Goal: Task Accomplishment & Management: Use online tool/utility

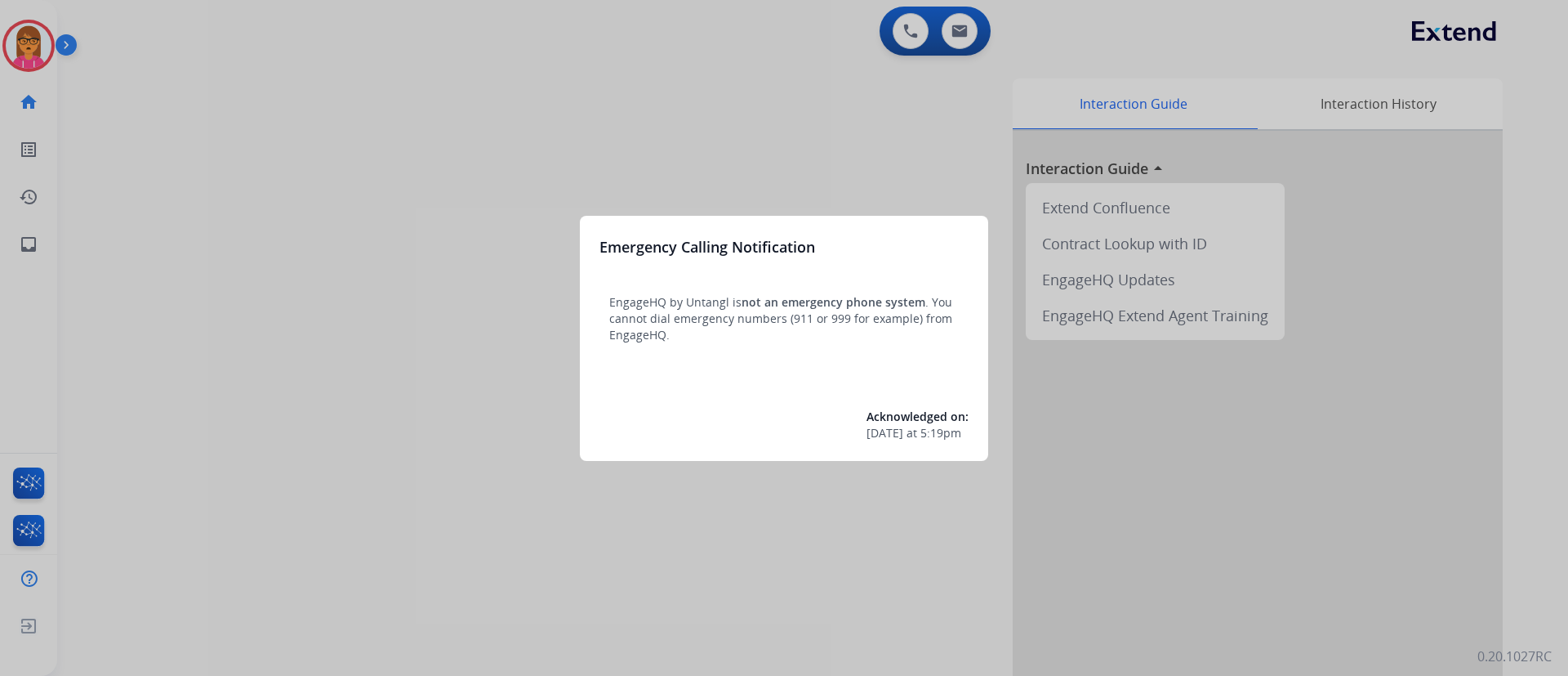
click at [682, 73] on div at bounding box center [784, 338] width 1568 height 676
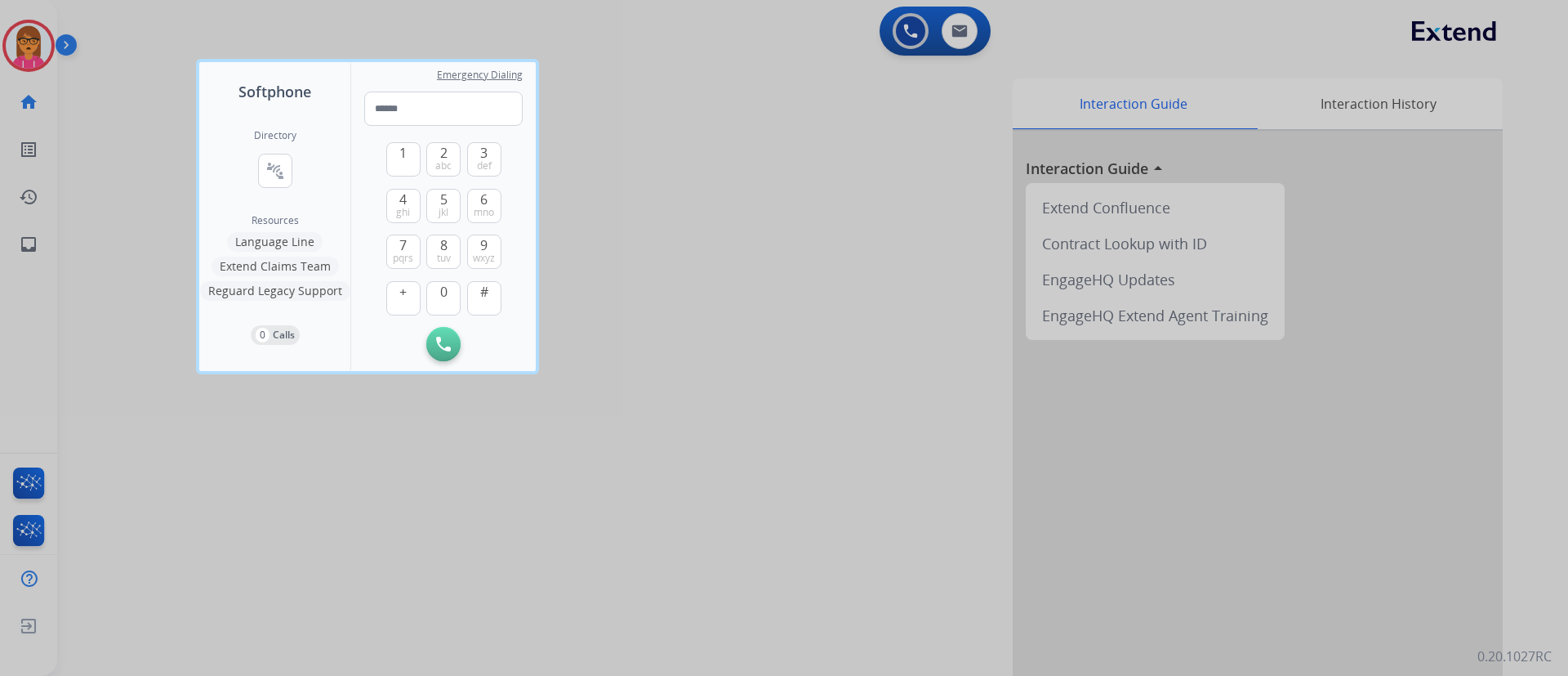
click at [682, 77] on div at bounding box center [784, 338] width 1568 height 676
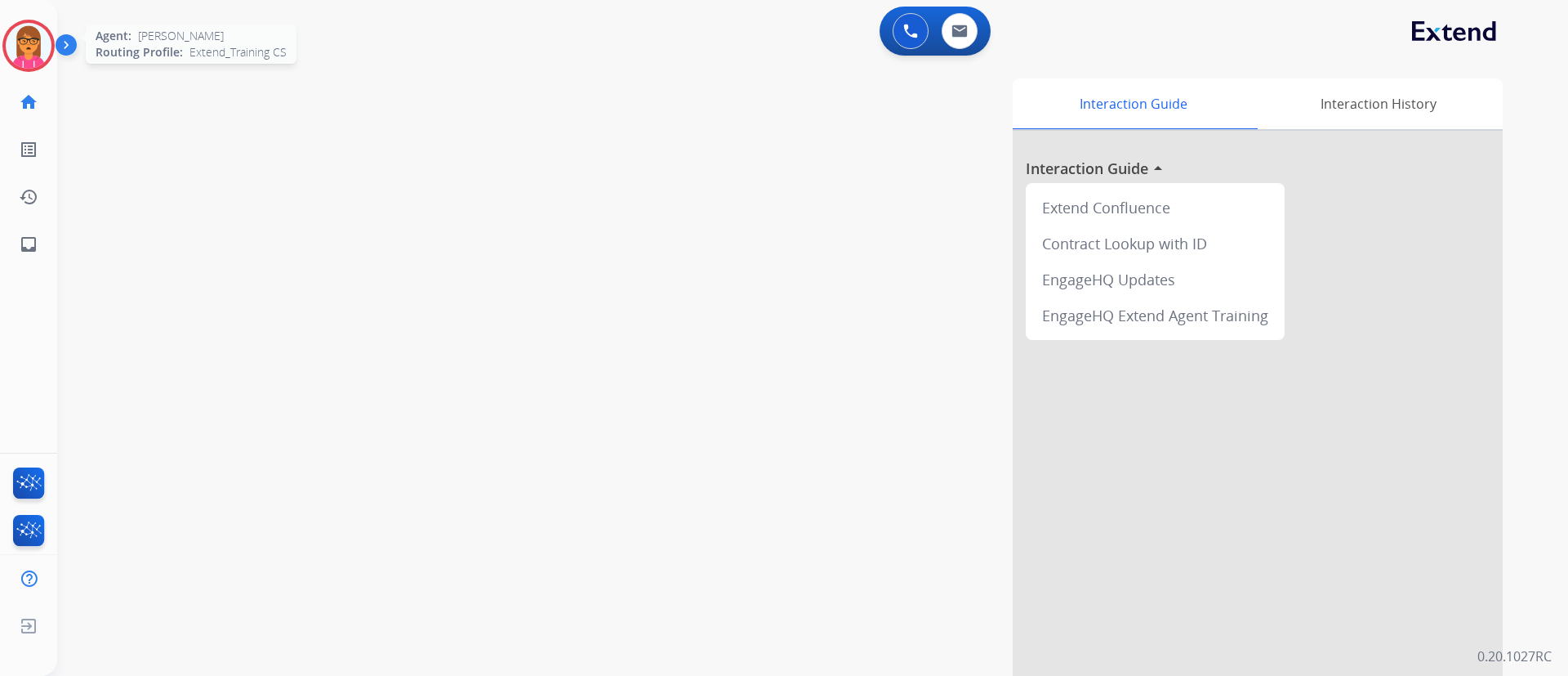
click at [16, 31] on img at bounding box center [29, 45] width 46 height 46
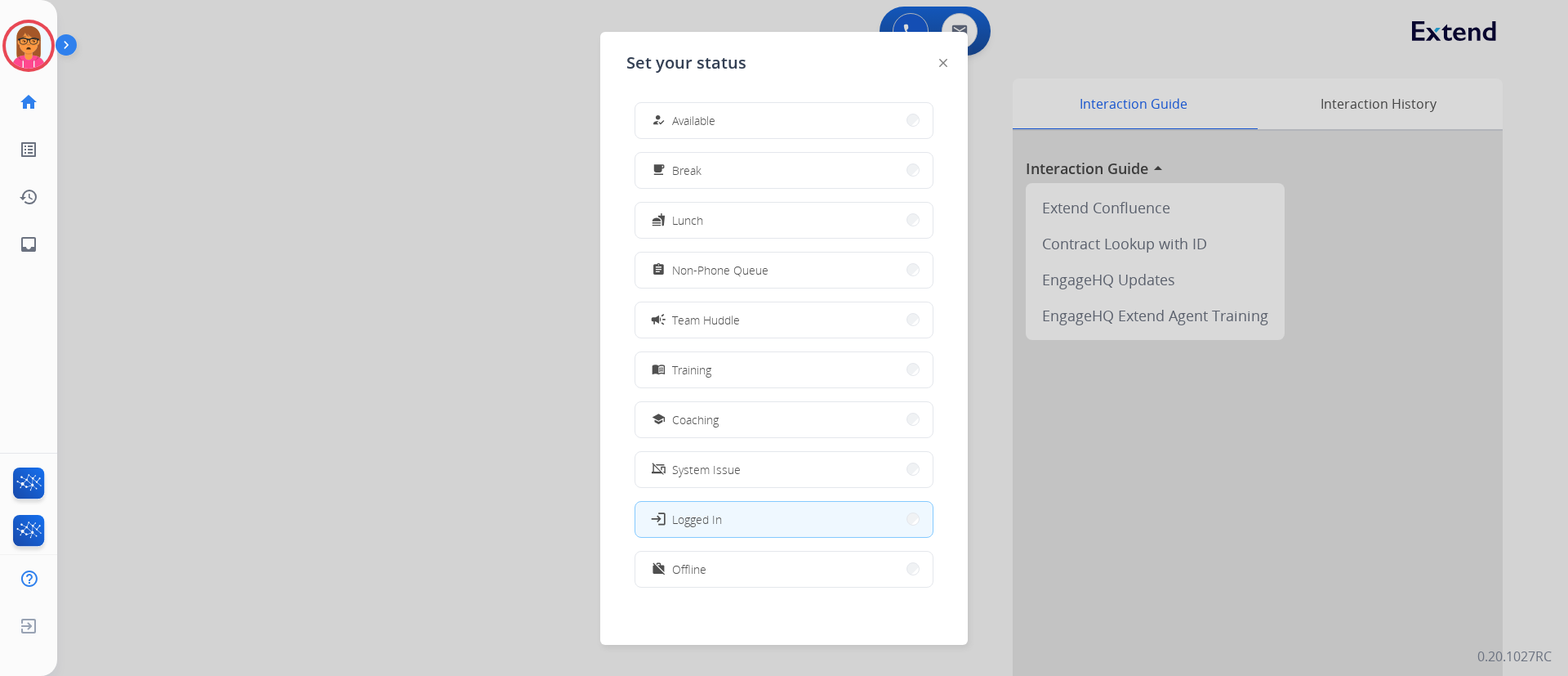
click at [63, 43] on img at bounding box center [69, 49] width 28 height 31
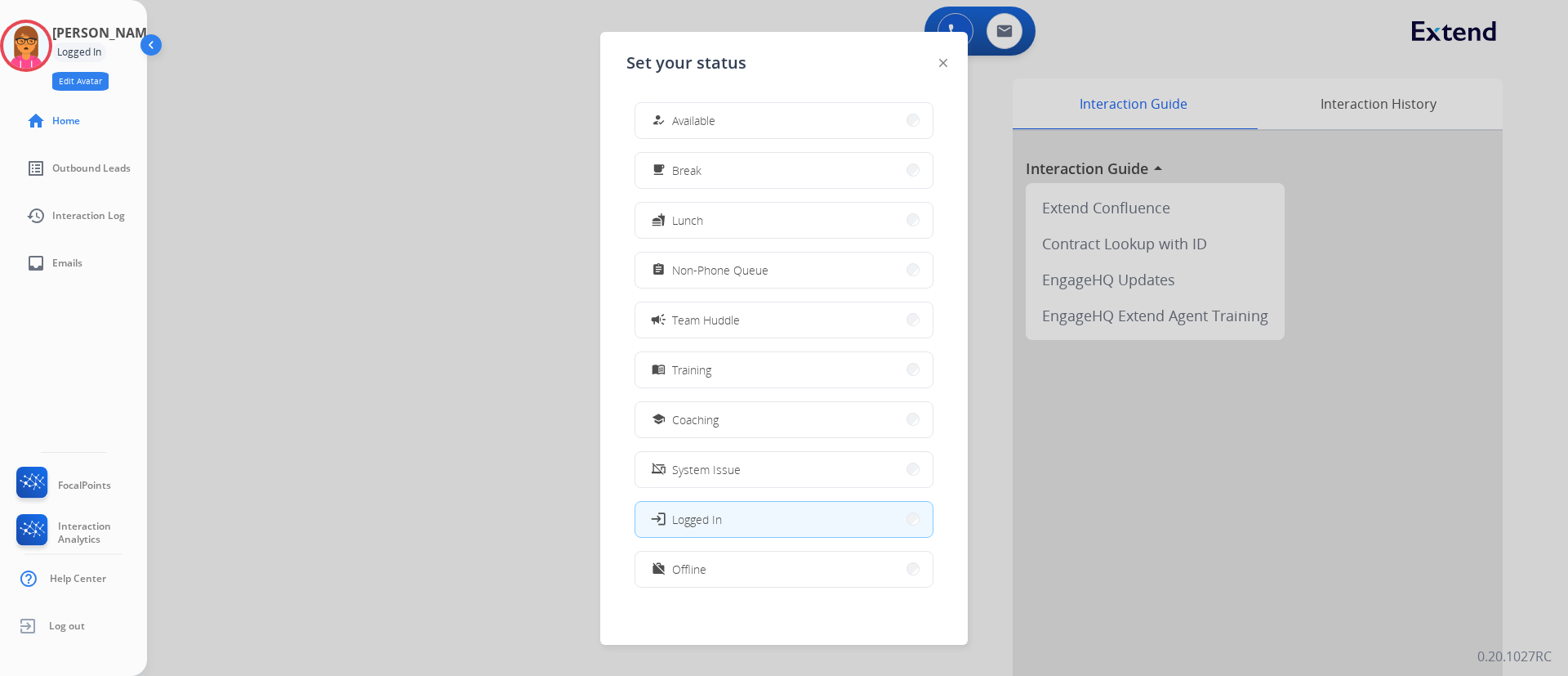
click at [107, 82] on button "Edit Avatar" at bounding box center [80, 82] width 56 height 19
select select "**********"
select select
select select "*****"
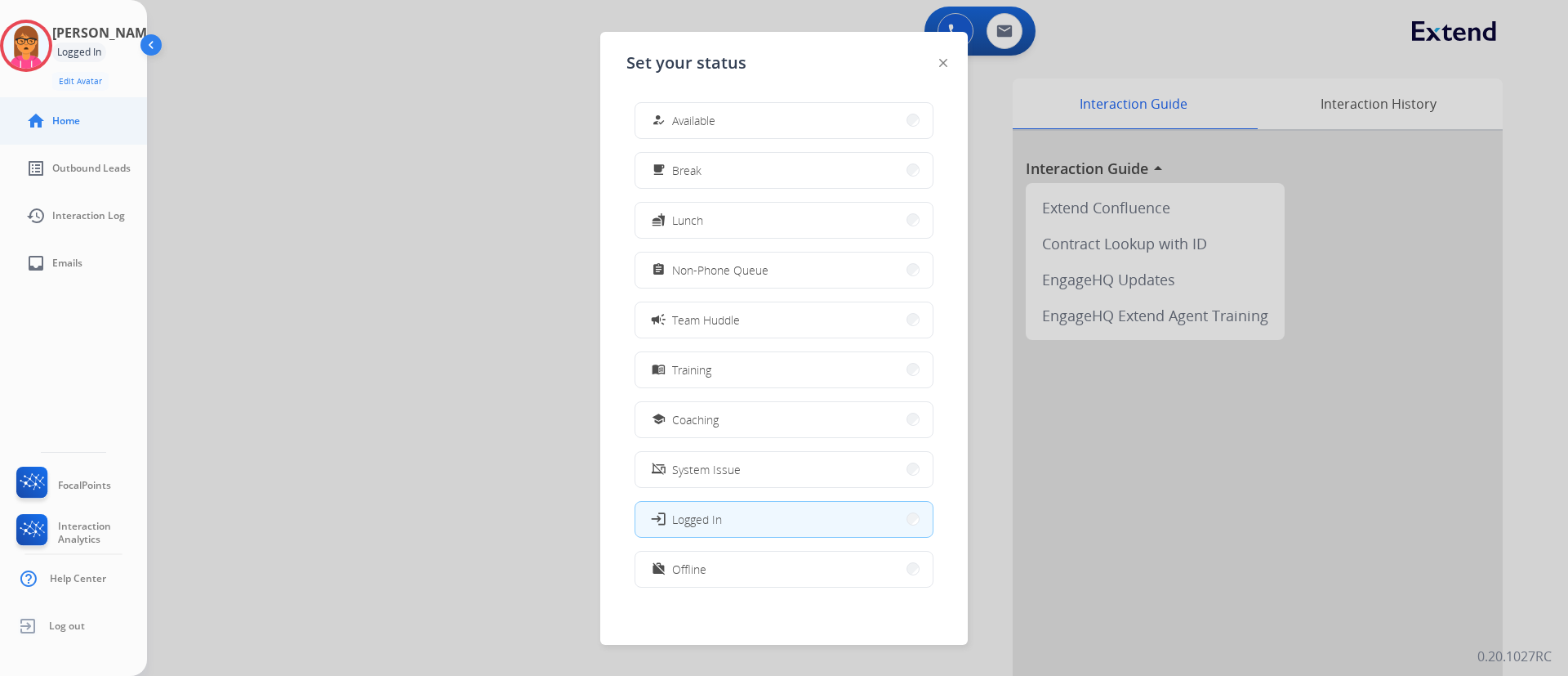
select select "******"
select select "****"
select select "**********"
select select "*********"
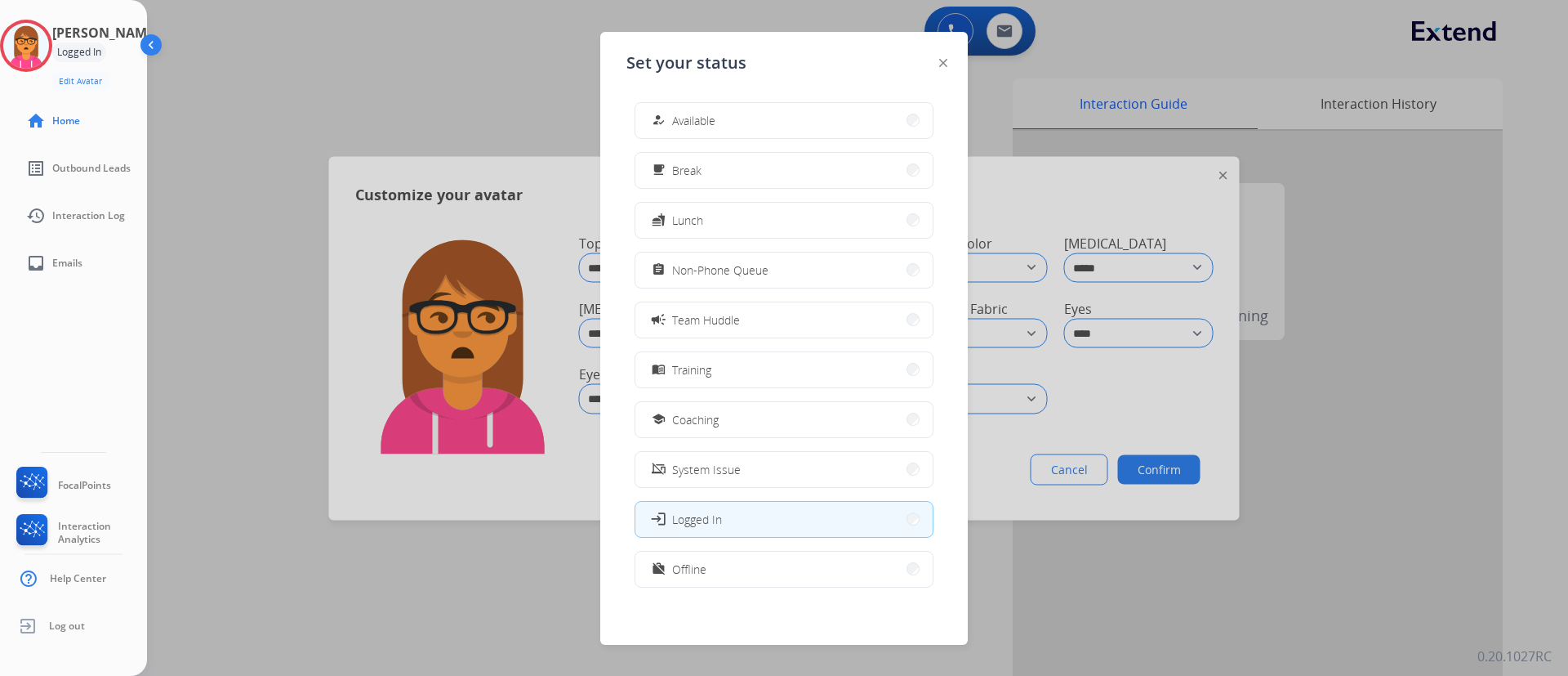
click at [947, 61] on img at bounding box center [943, 62] width 8 height 8
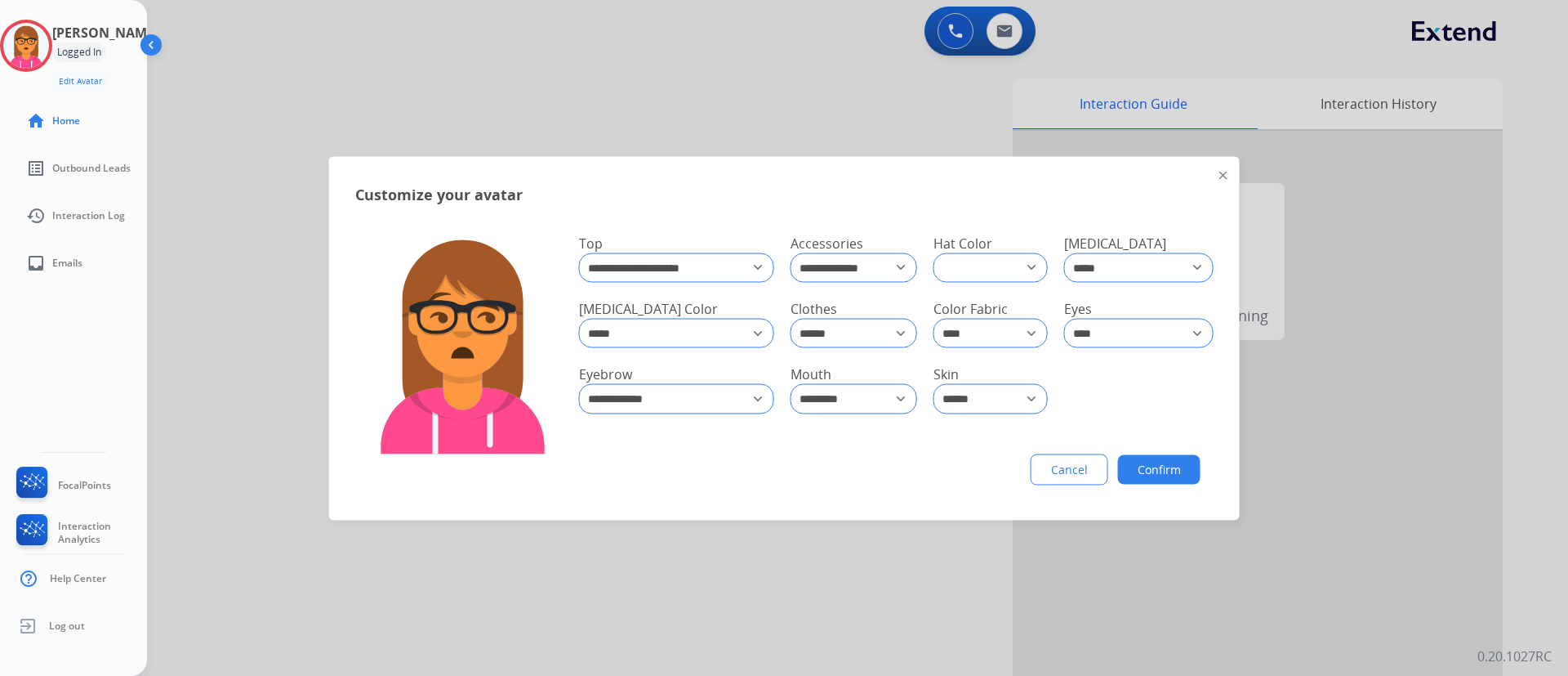
click at [1178, 463] on button "Confirm" at bounding box center [1159, 469] width 82 height 30
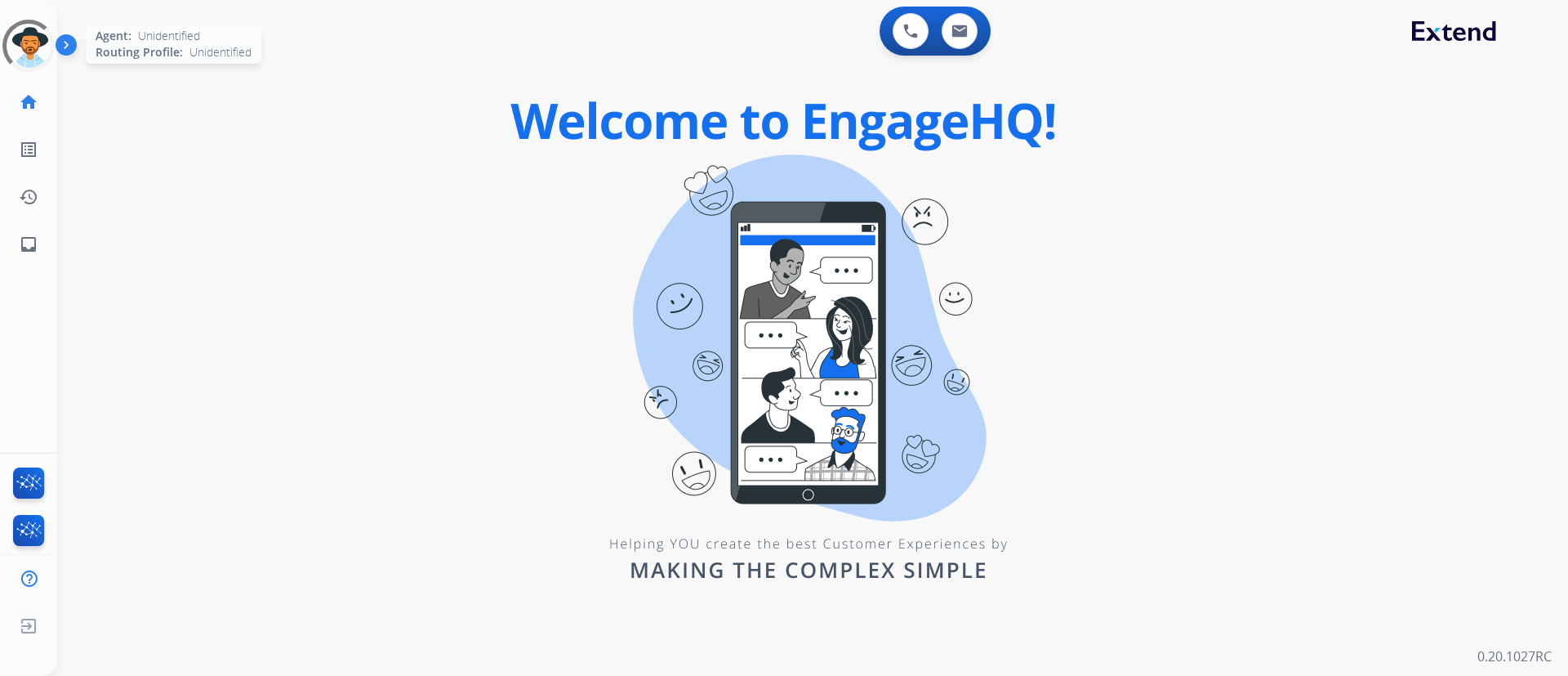
click at [30, 44] on div at bounding box center [29, 46] width 66 height 66
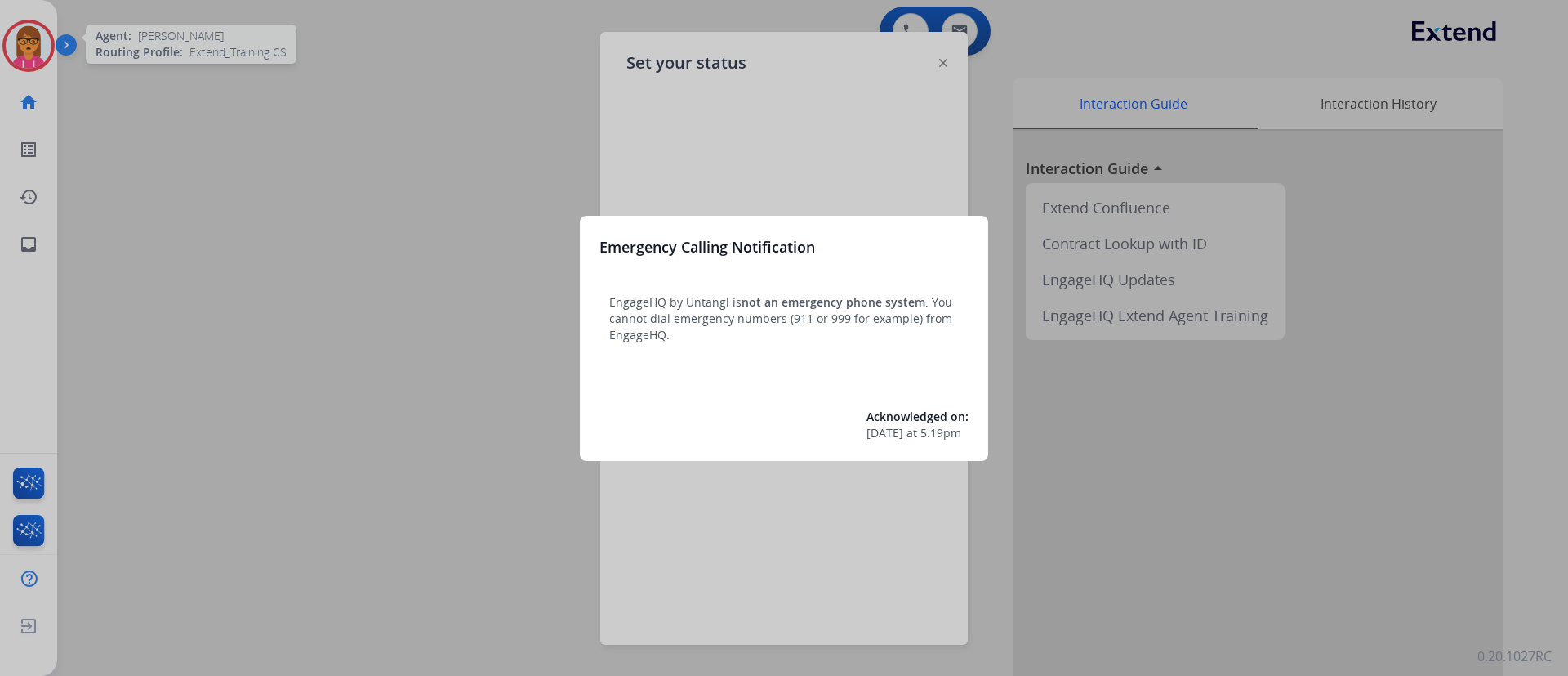
click at [441, 133] on div at bounding box center [784, 338] width 1568 height 676
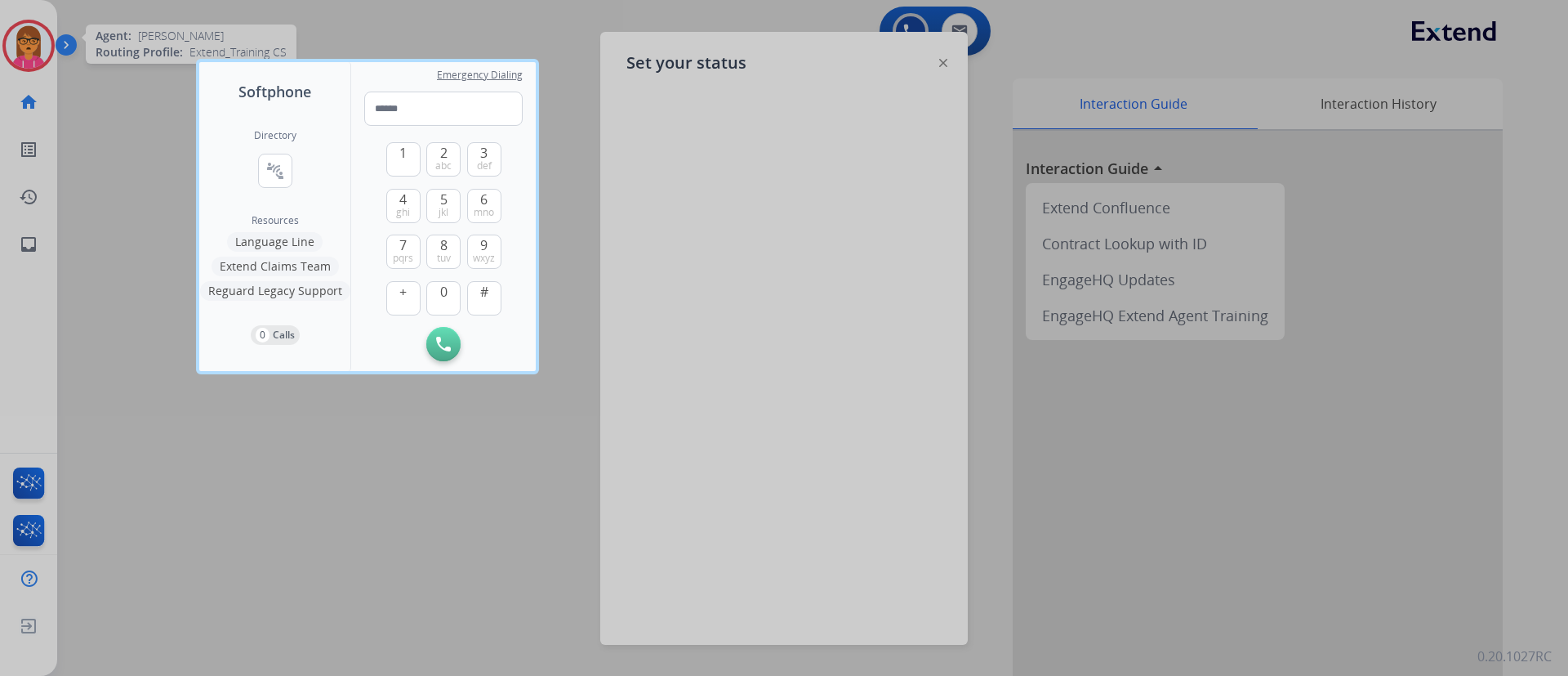
click at [568, 81] on div at bounding box center [784, 338] width 1568 height 676
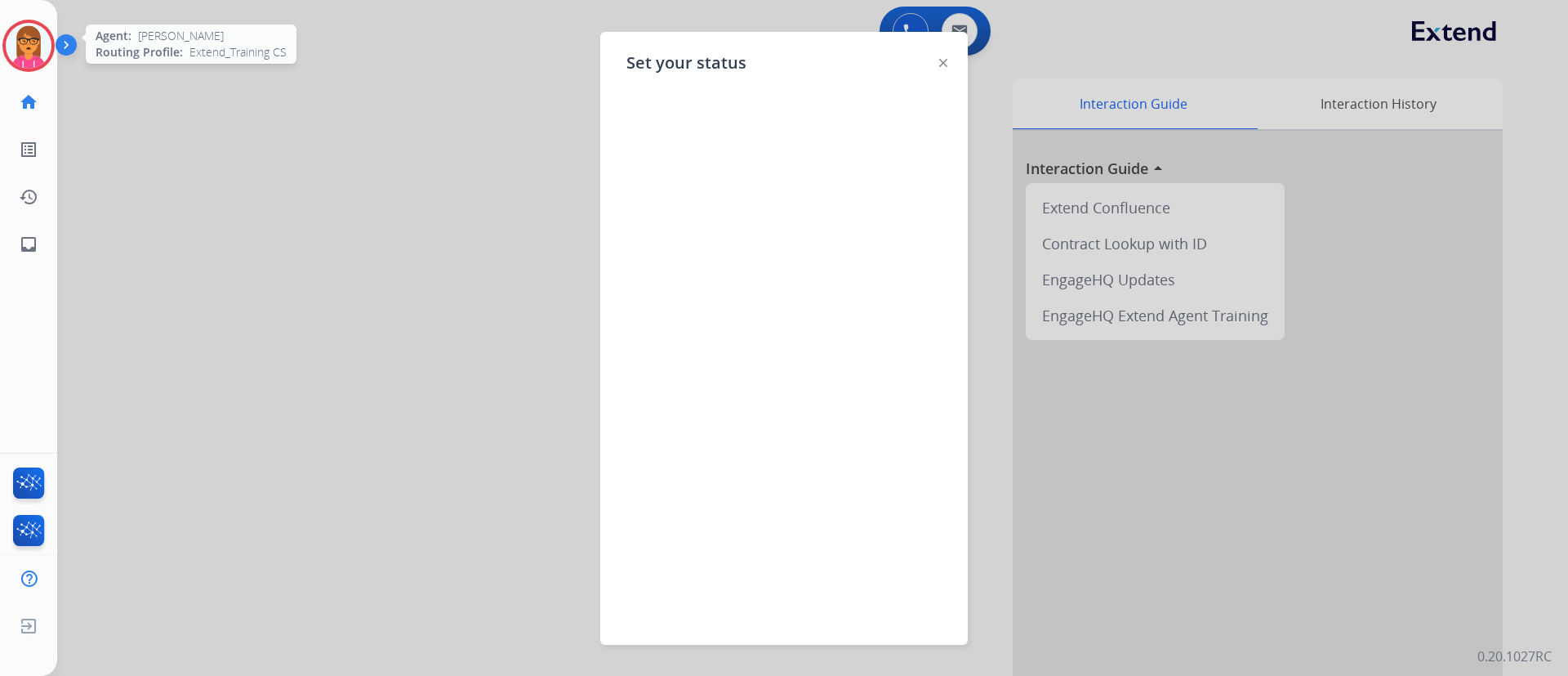
click at [382, 241] on div at bounding box center [784, 338] width 1568 height 676
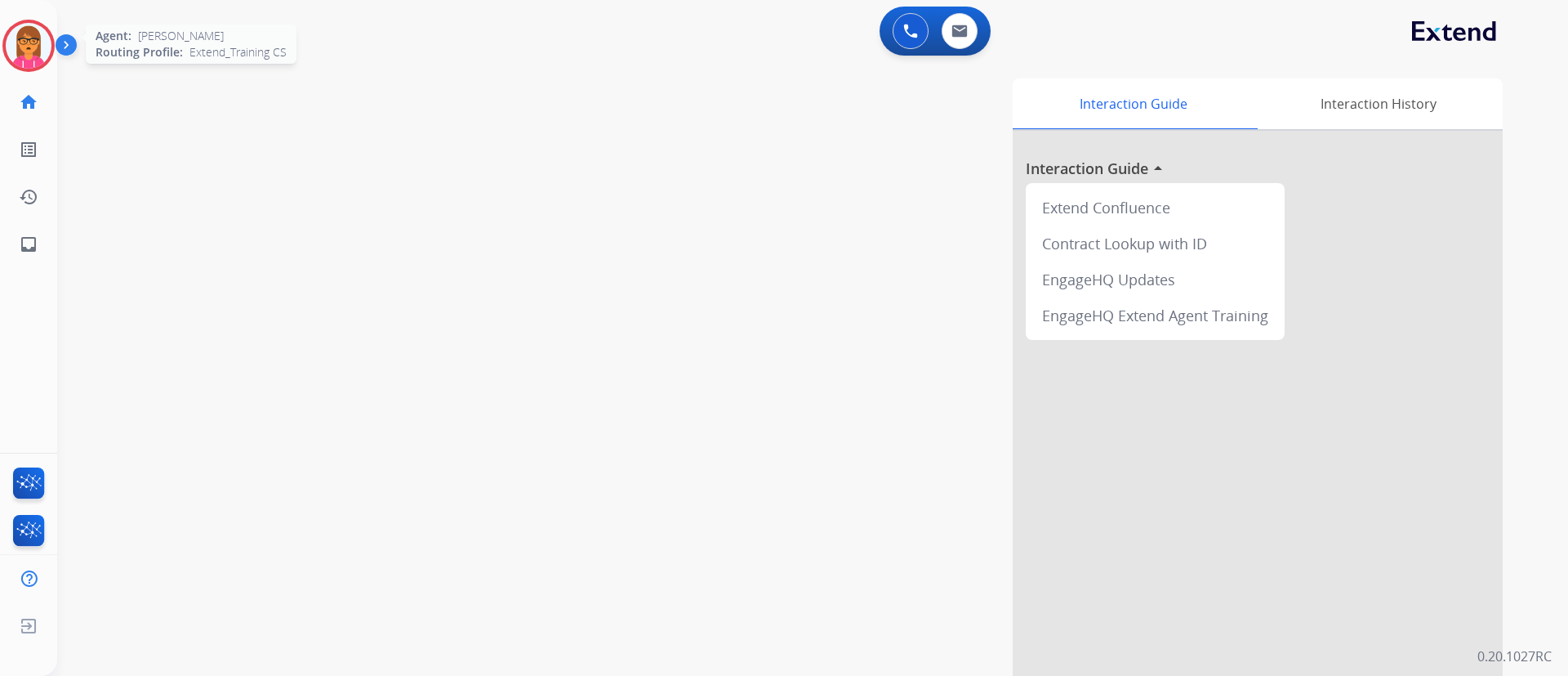
click at [44, 51] on img at bounding box center [29, 45] width 46 height 46
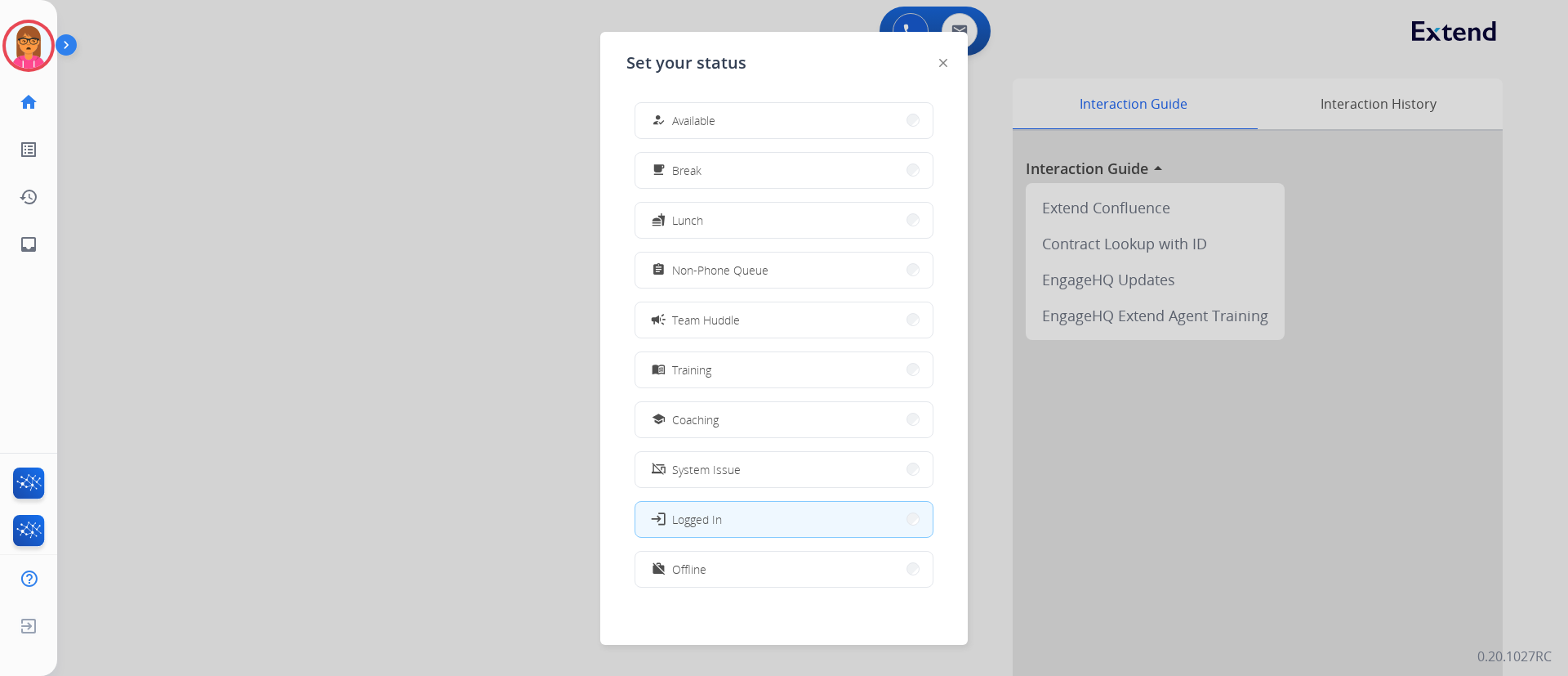
scroll to position [5, 0]
click at [769, 376] on button "menu_book Training" at bounding box center [784, 364] width 297 height 36
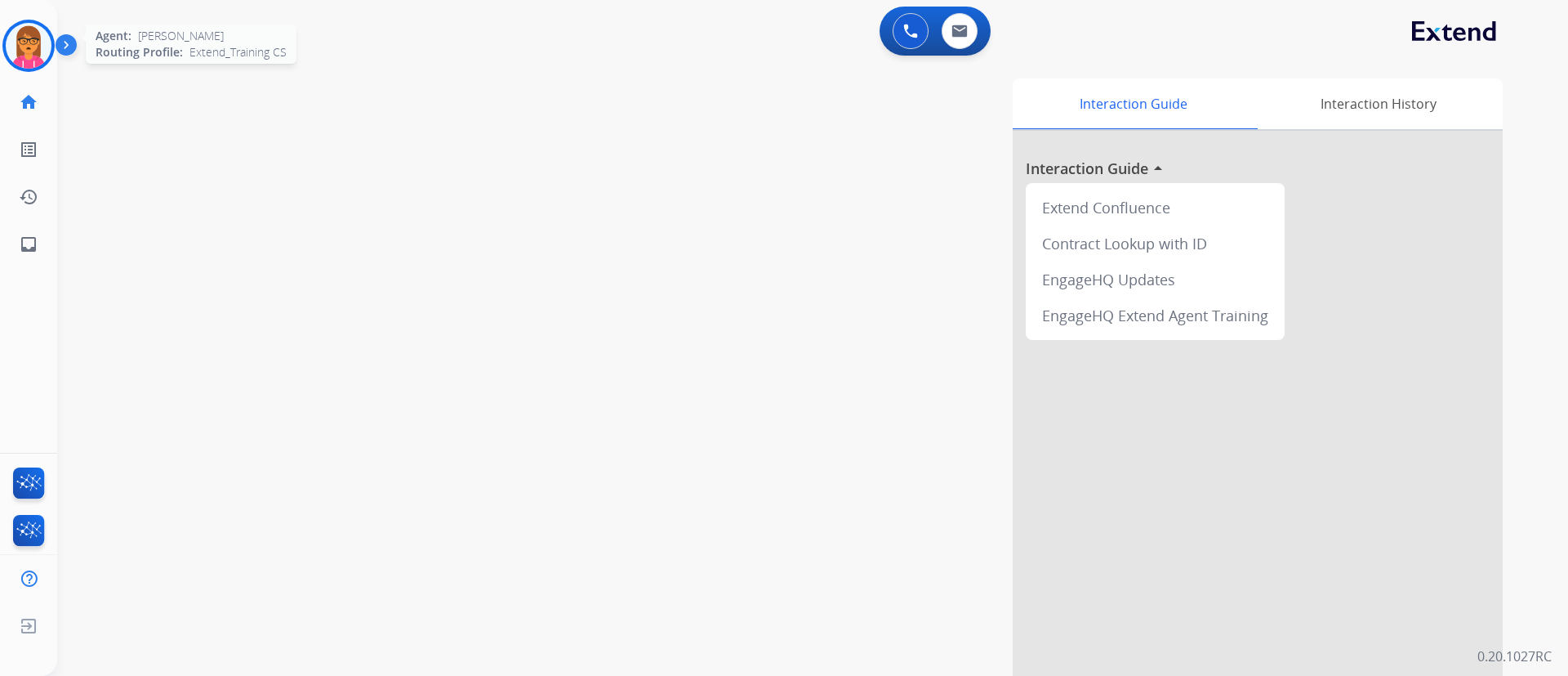
click at [33, 49] on img at bounding box center [29, 45] width 46 height 46
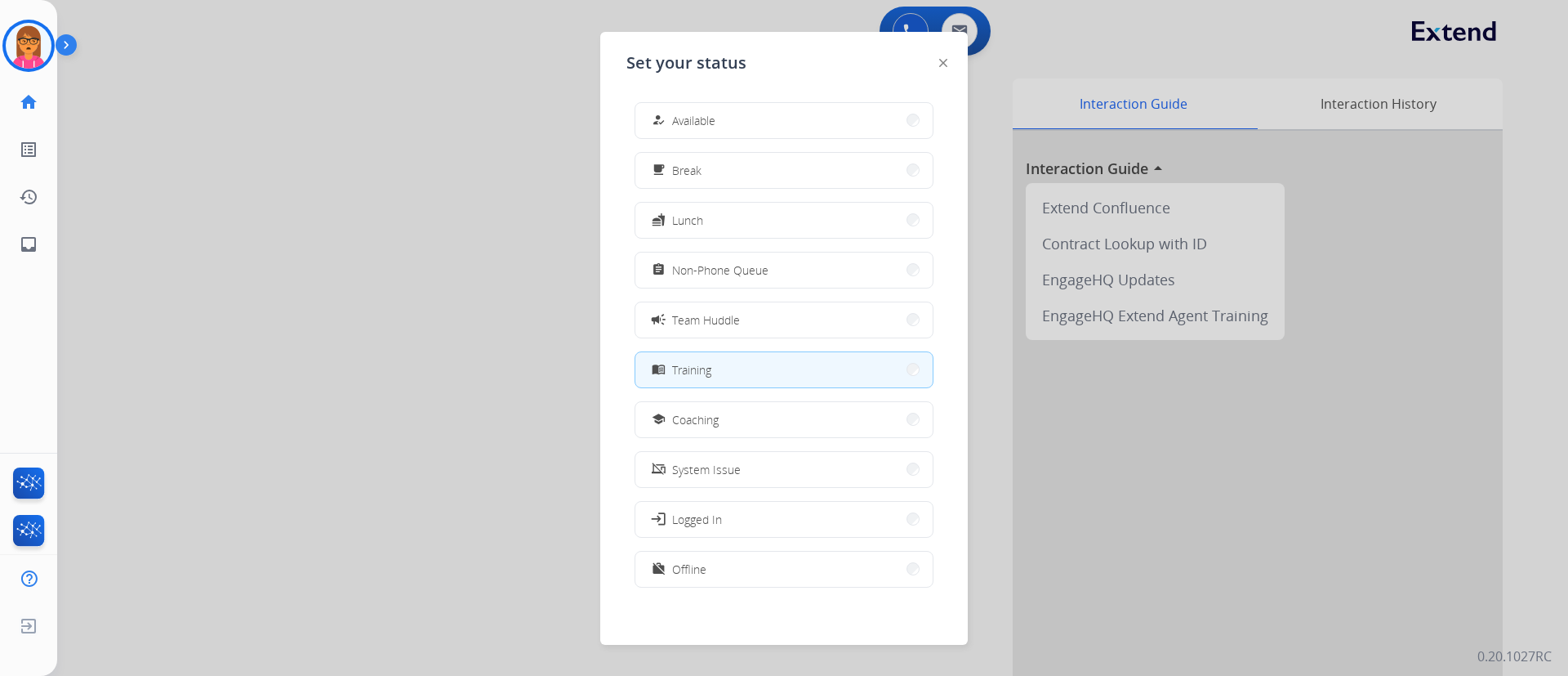
click at [462, 513] on div at bounding box center [784, 338] width 1568 height 676
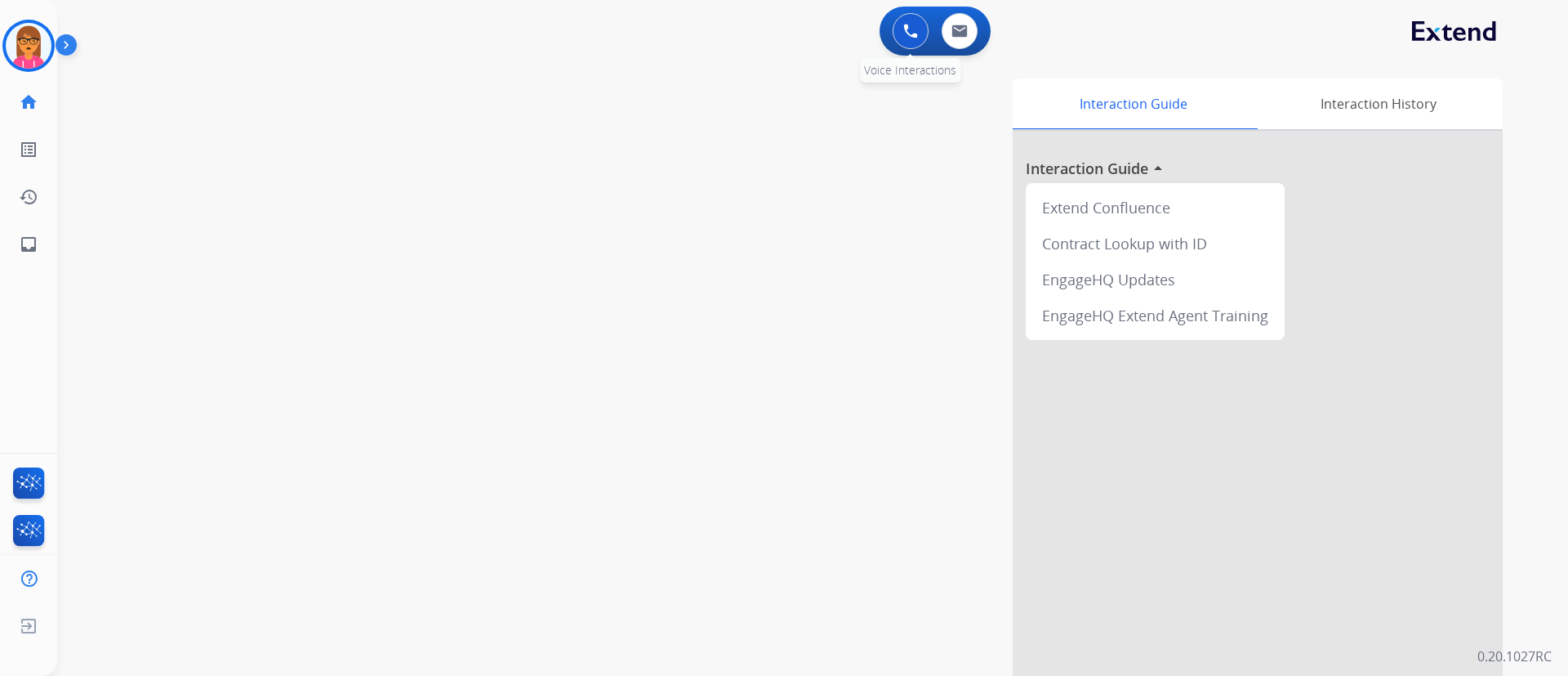
click at [904, 30] on img at bounding box center [911, 30] width 15 height 15
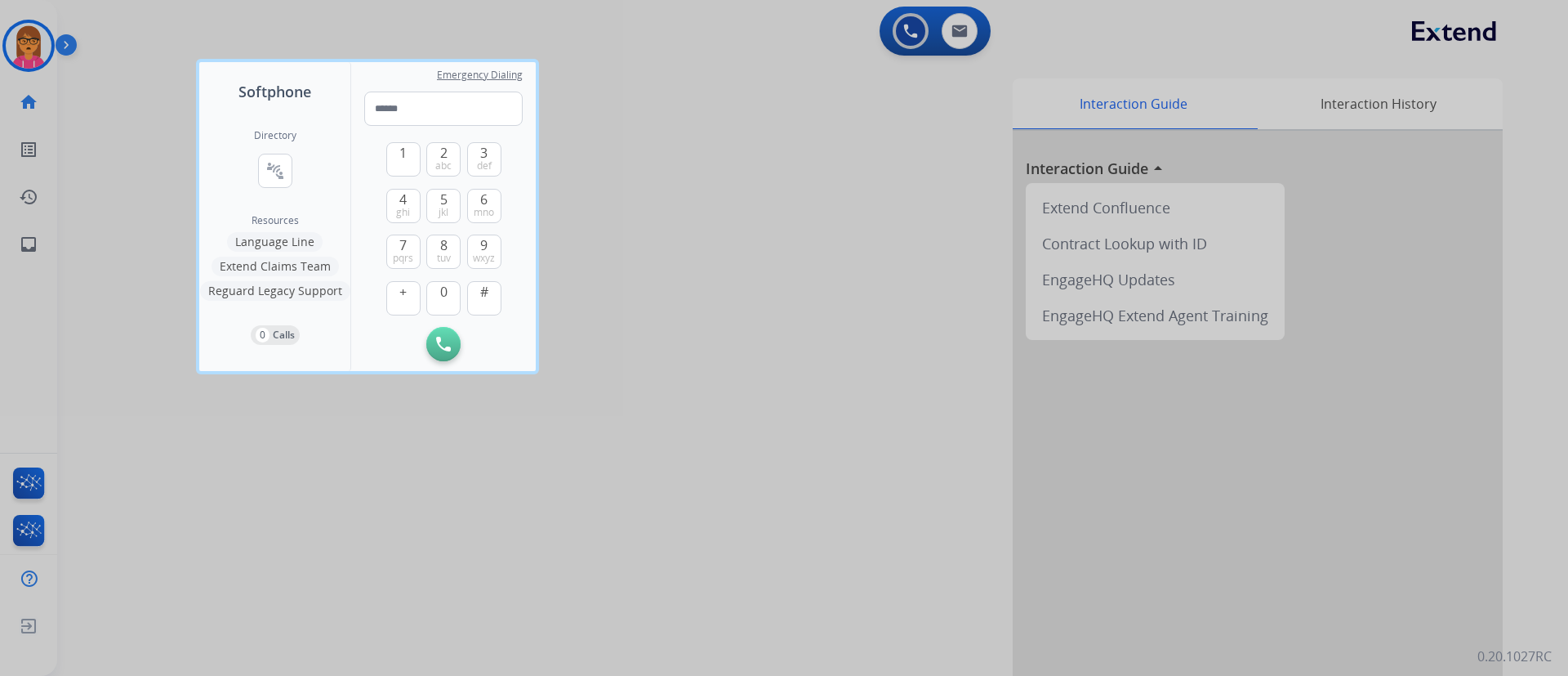
click at [735, 209] on div at bounding box center [784, 338] width 1568 height 676
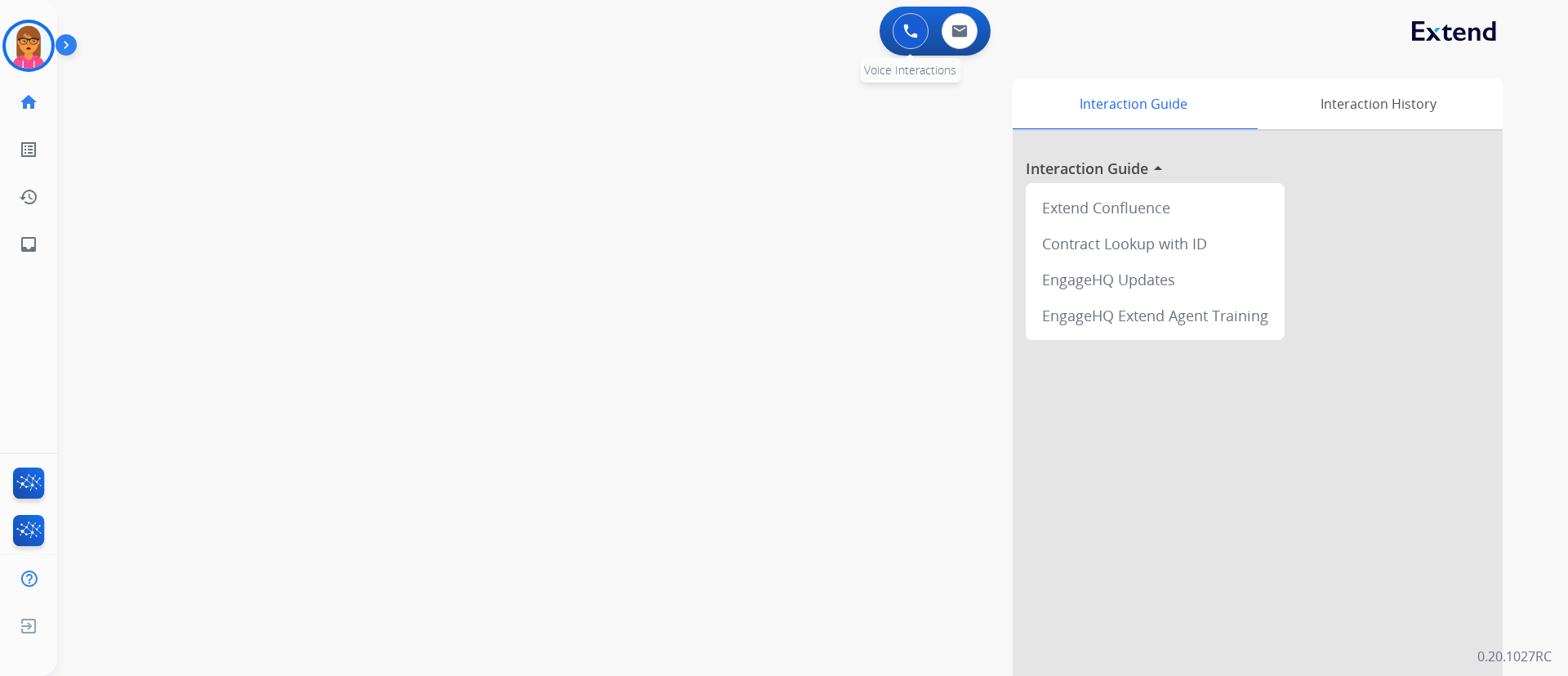
drag, startPoint x: 905, startPoint y: 23, endPoint x: 895, endPoint y: 31, distance: 12.8
click at [900, 27] on button at bounding box center [910, 30] width 36 height 36
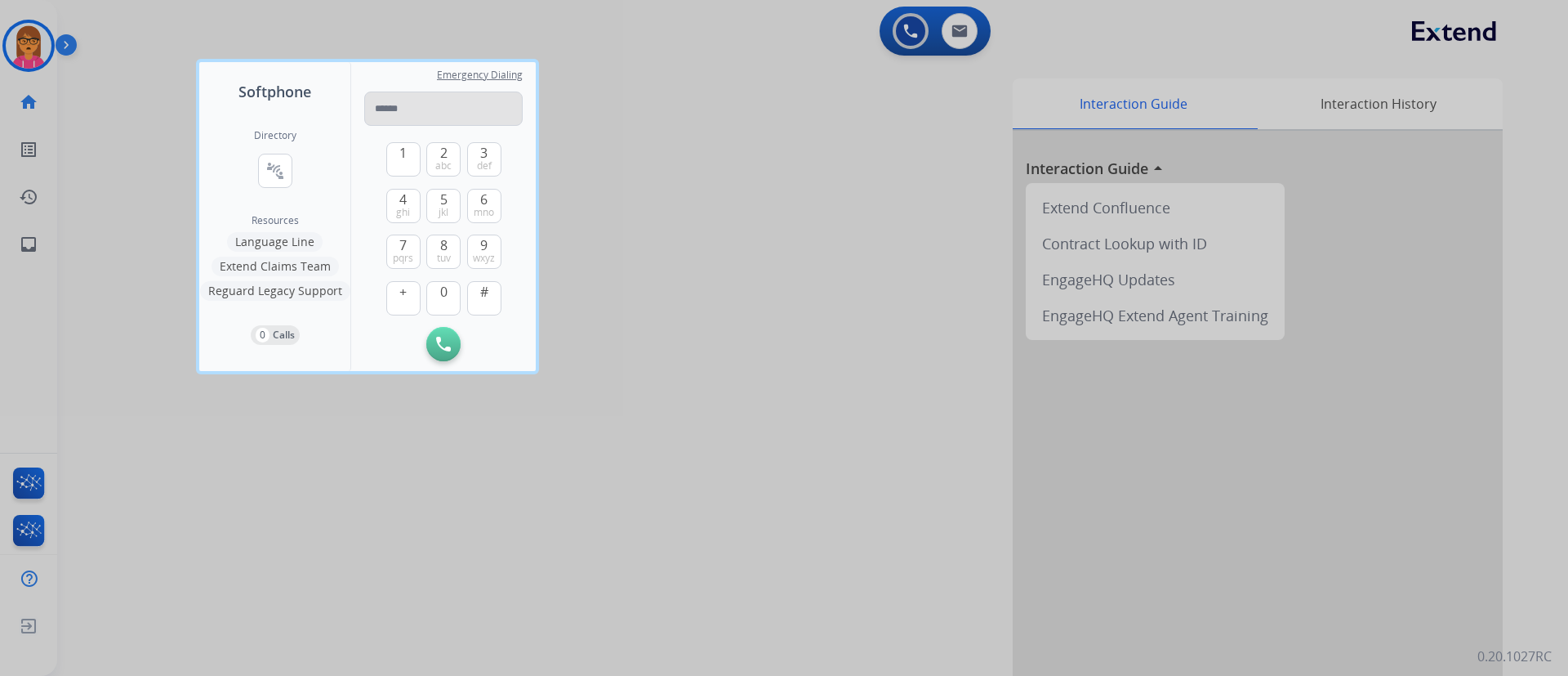
click at [448, 112] on input "tel" at bounding box center [443, 108] width 159 height 35
type input "**********"
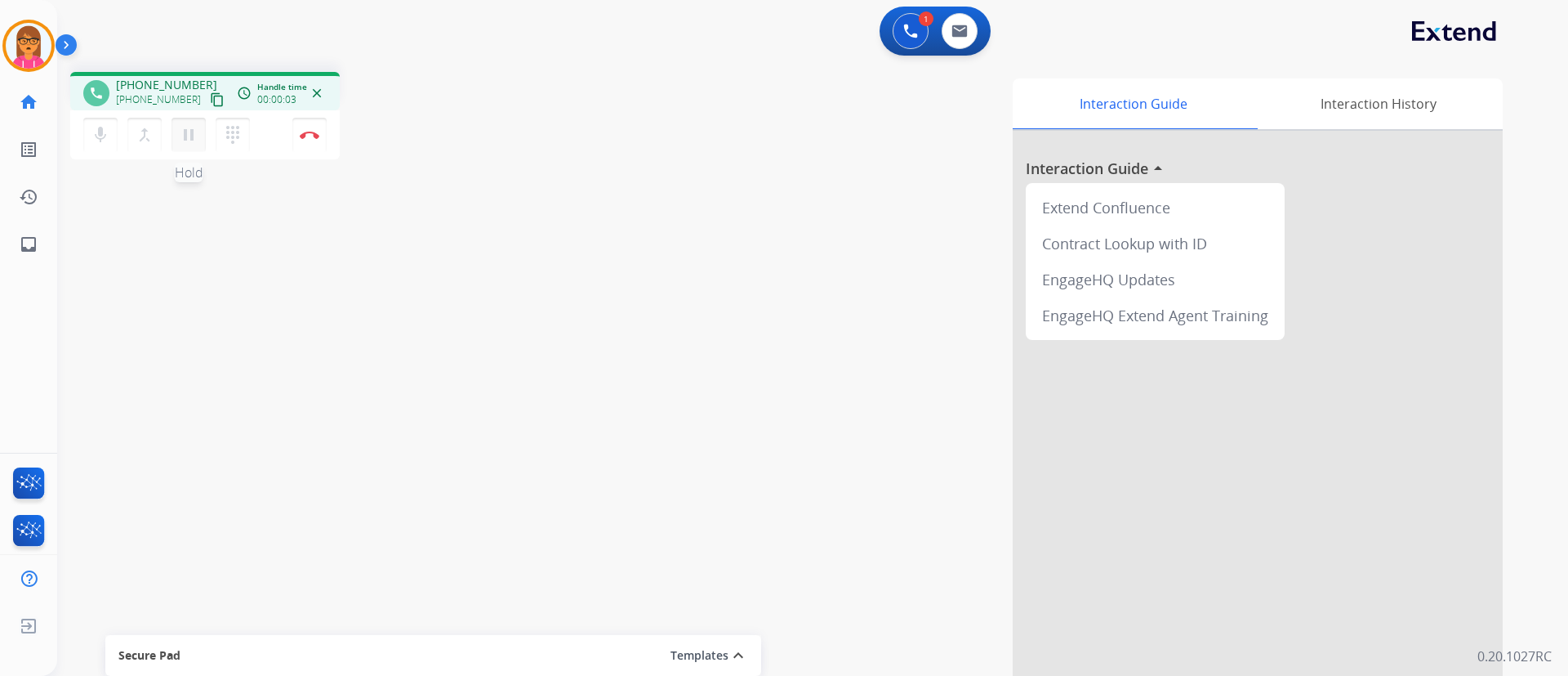
click at [195, 126] on mat-icon "pause" at bounding box center [188, 135] width 20 height 20
click at [190, 135] on mat-icon "play_arrow" at bounding box center [188, 135] width 20 height 20
click at [190, 135] on mat-icon "pause" at bounding box center [188, 135] width 20 height 20
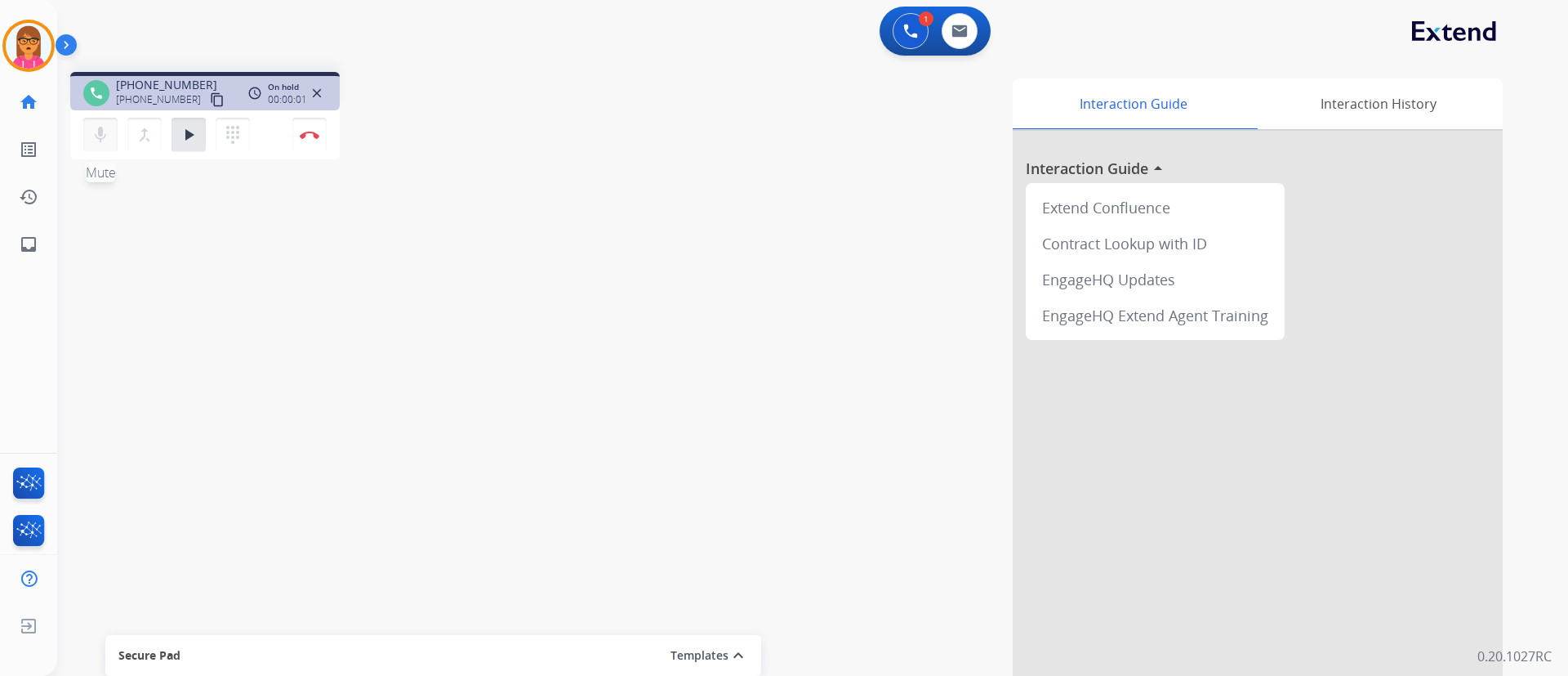
click at [95, 125] on mat-icon "mic" at bounding box center [101, 135] width 20 height 20
click at [186, 128] on mat-icon "play_arrow" at bounding box center [188, 135] width 20 height 20
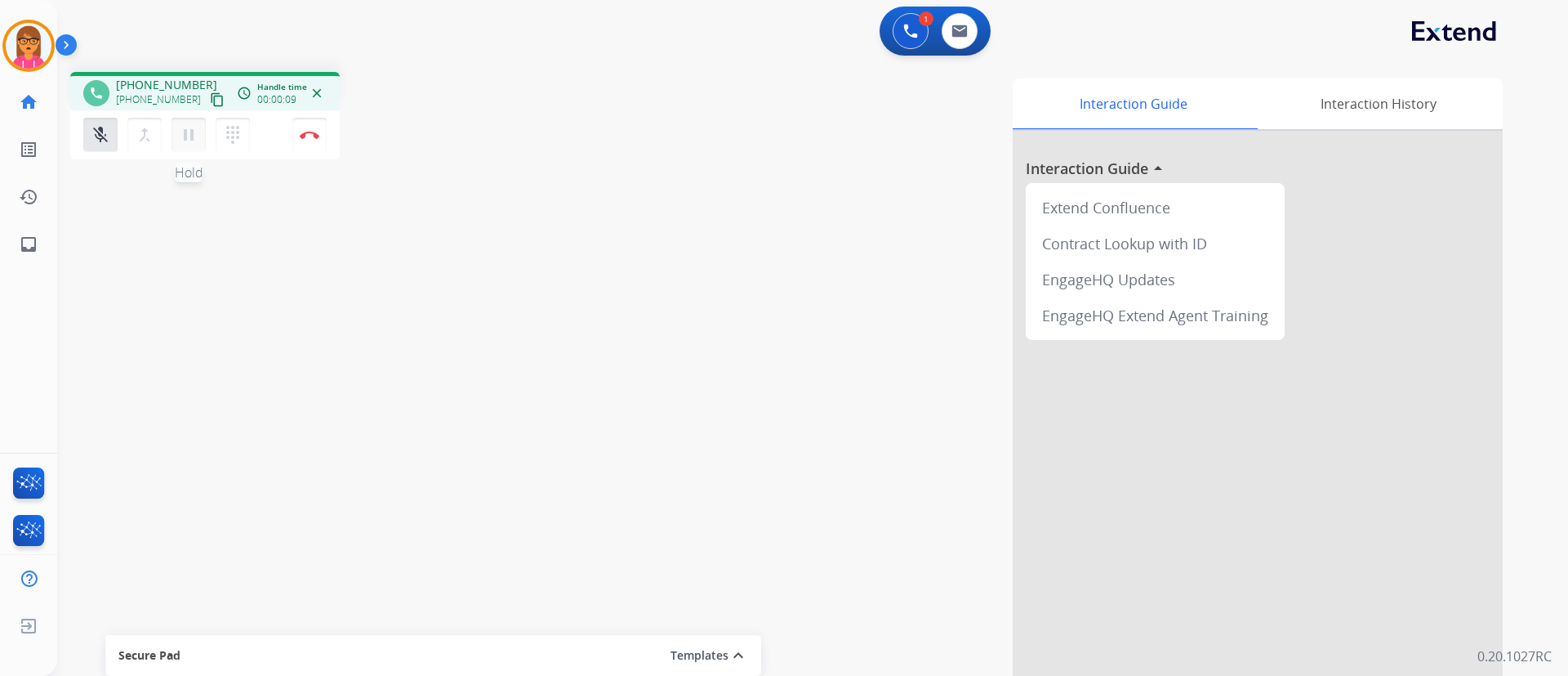
click at [191, 130] on mat-icon "pause" at bounding box center [188, 135] width 20 height 20
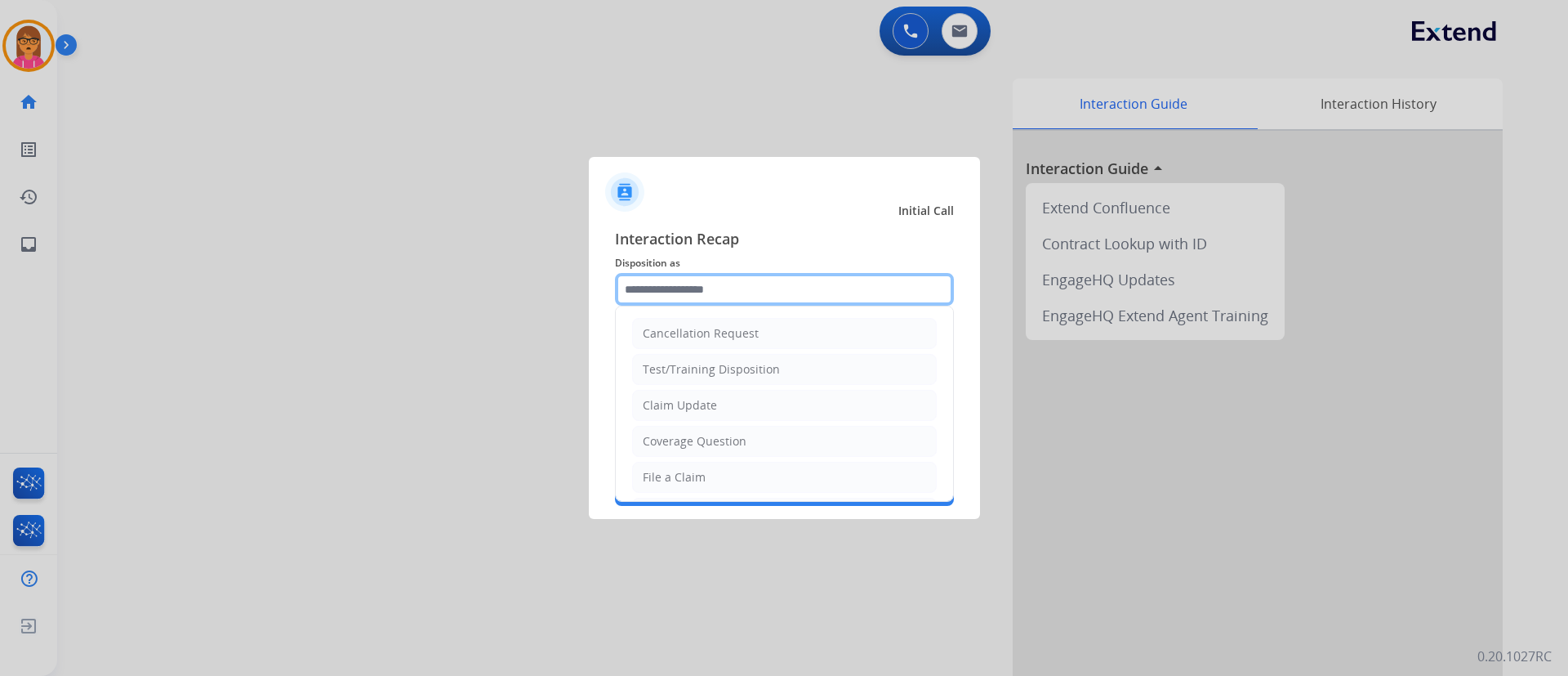
click at [859, 289] on input "text" at bounding box center [784, 290] width 339 height 33
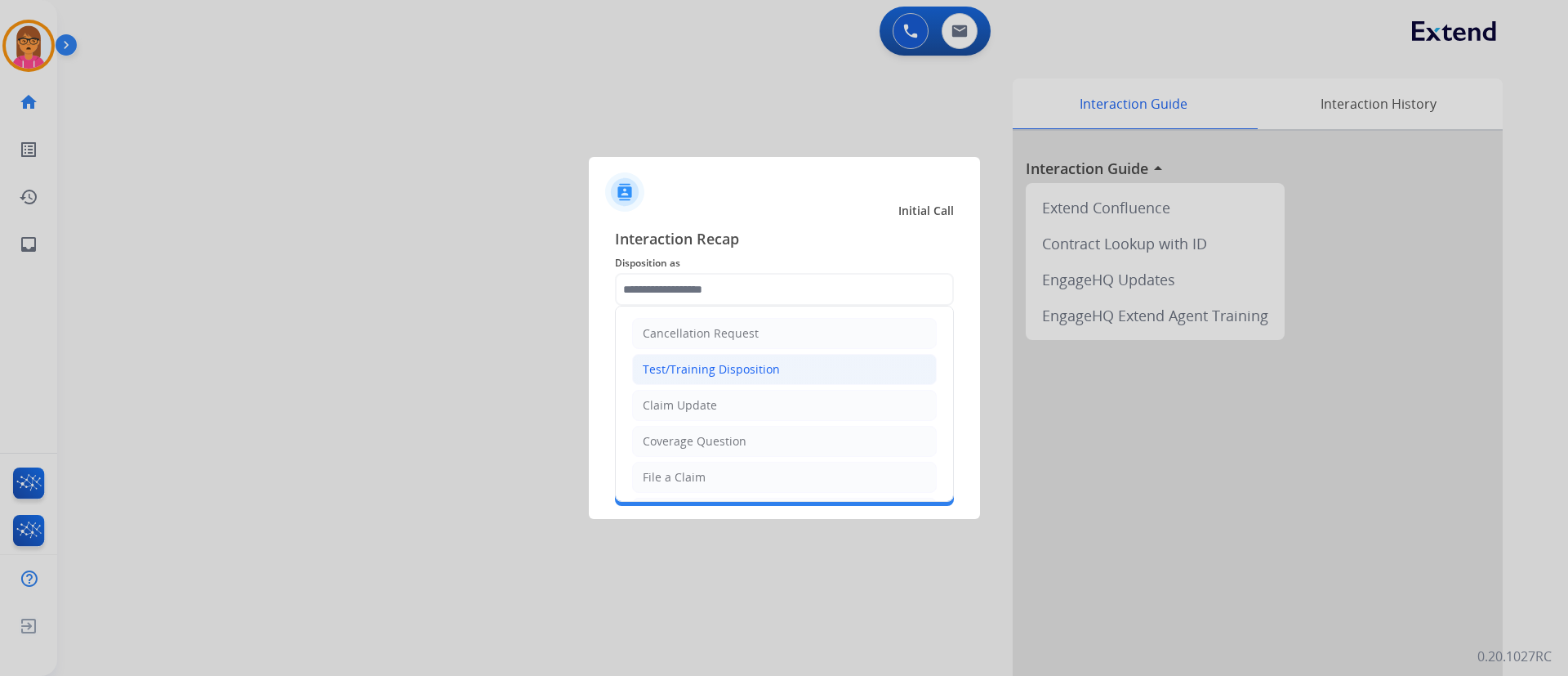
click at [807, 354] on li "Test/Training Disposition" at bounding box center [784, 370] width 304 height 31
type input "**********"
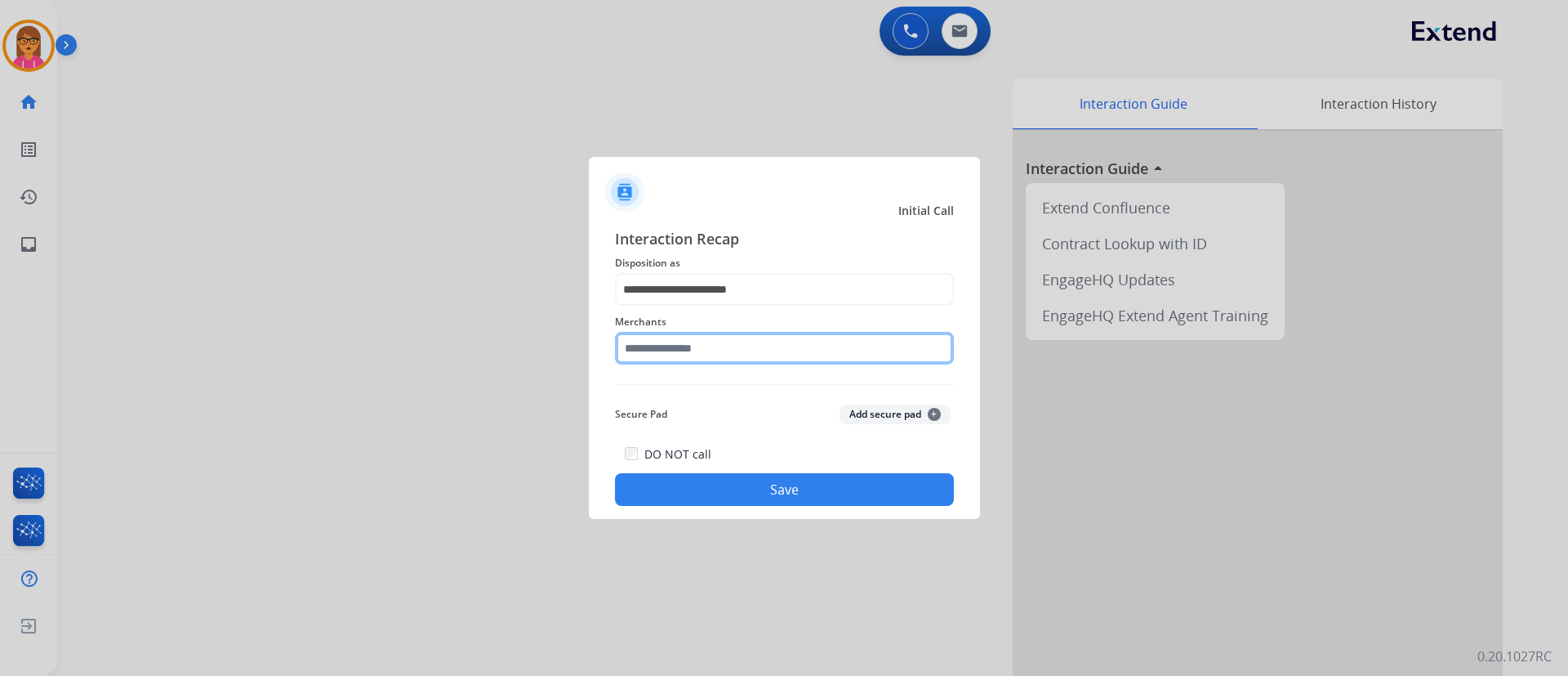
click at [766, 357] on input "text" at bounding box center [784, 348] width 339 height 33
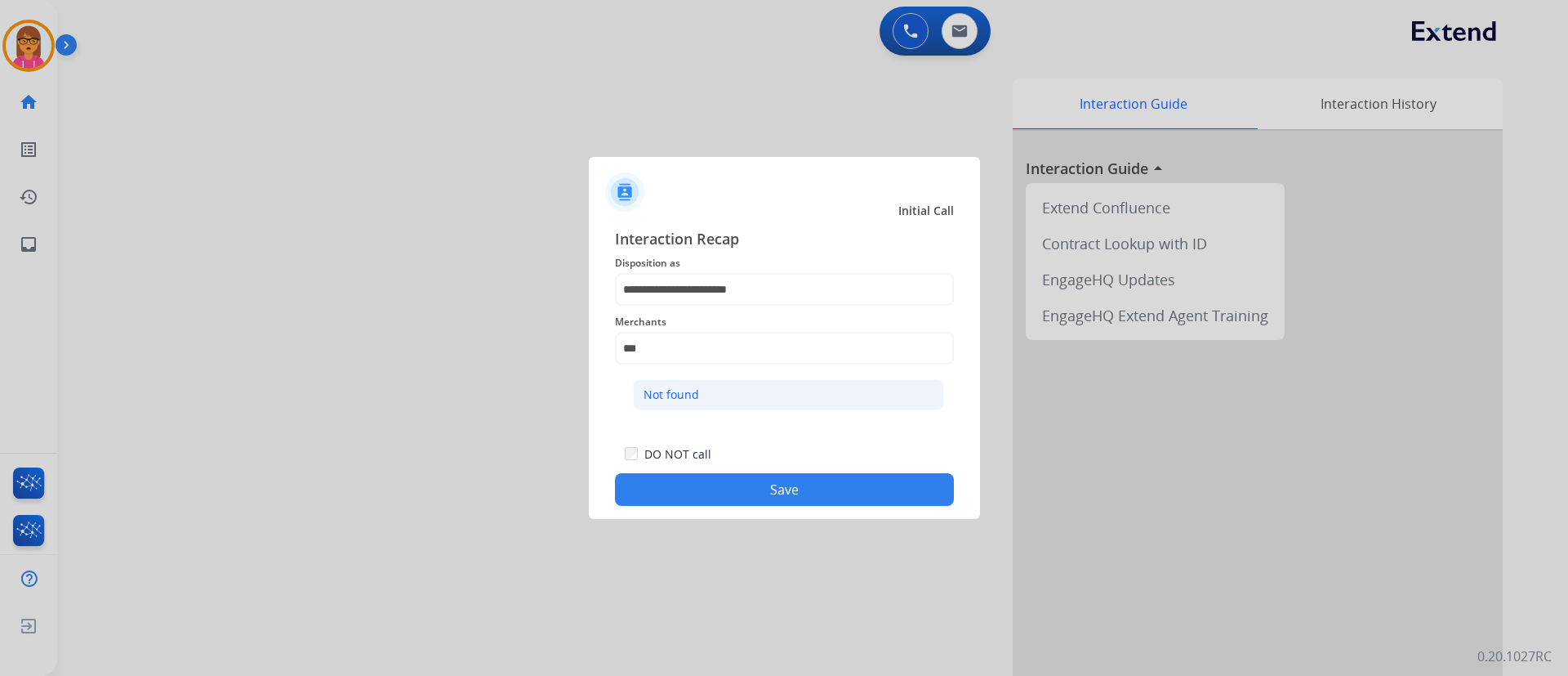
click at [671, 407] on li "Not found" at bounding box center [788, 395] width 311 height 31
type input "*********"
click at [718, 489] on button "Save" at bounding box center [784, 489] width 339 height 33
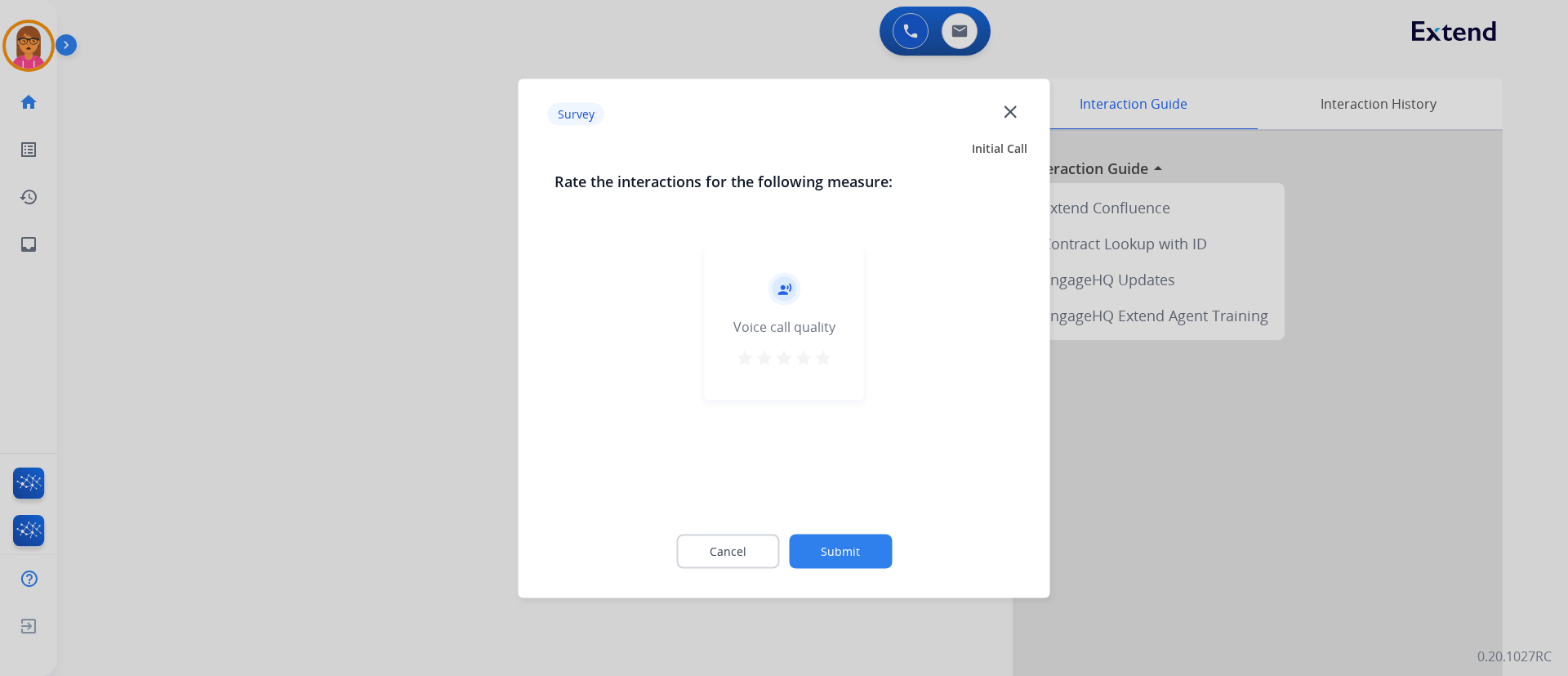
click at [825, 364] on mat-icon "star" at bounding box center [823, 357] width 20 height 20
click at [841, 536] on div "Cancel Submit" at bounding box center [785, 550] width 460 height 74
click at [842, 555] on button "Submit" at bounding box center [840, 551] width 103 height 35
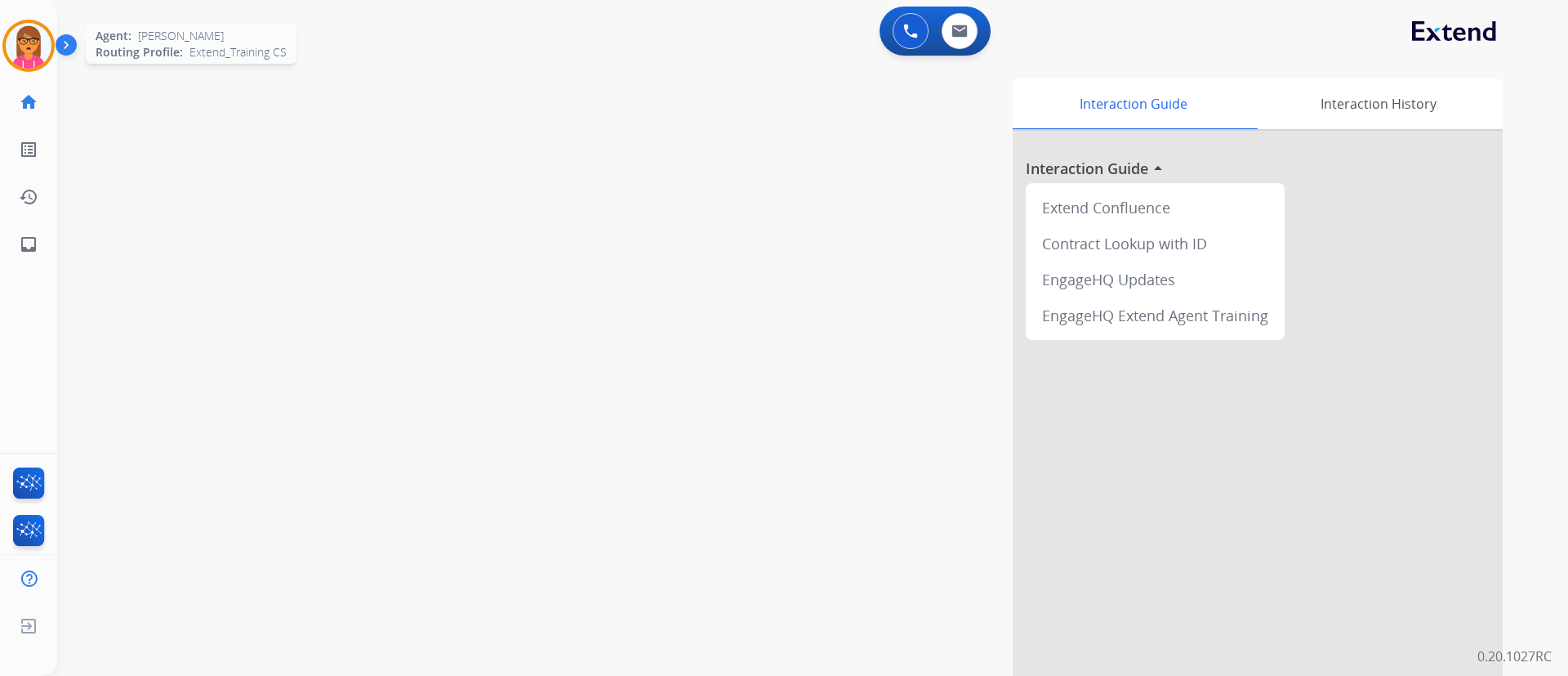
click at [24, 36] on img at bounding box center [29, 45] width 46 height 46
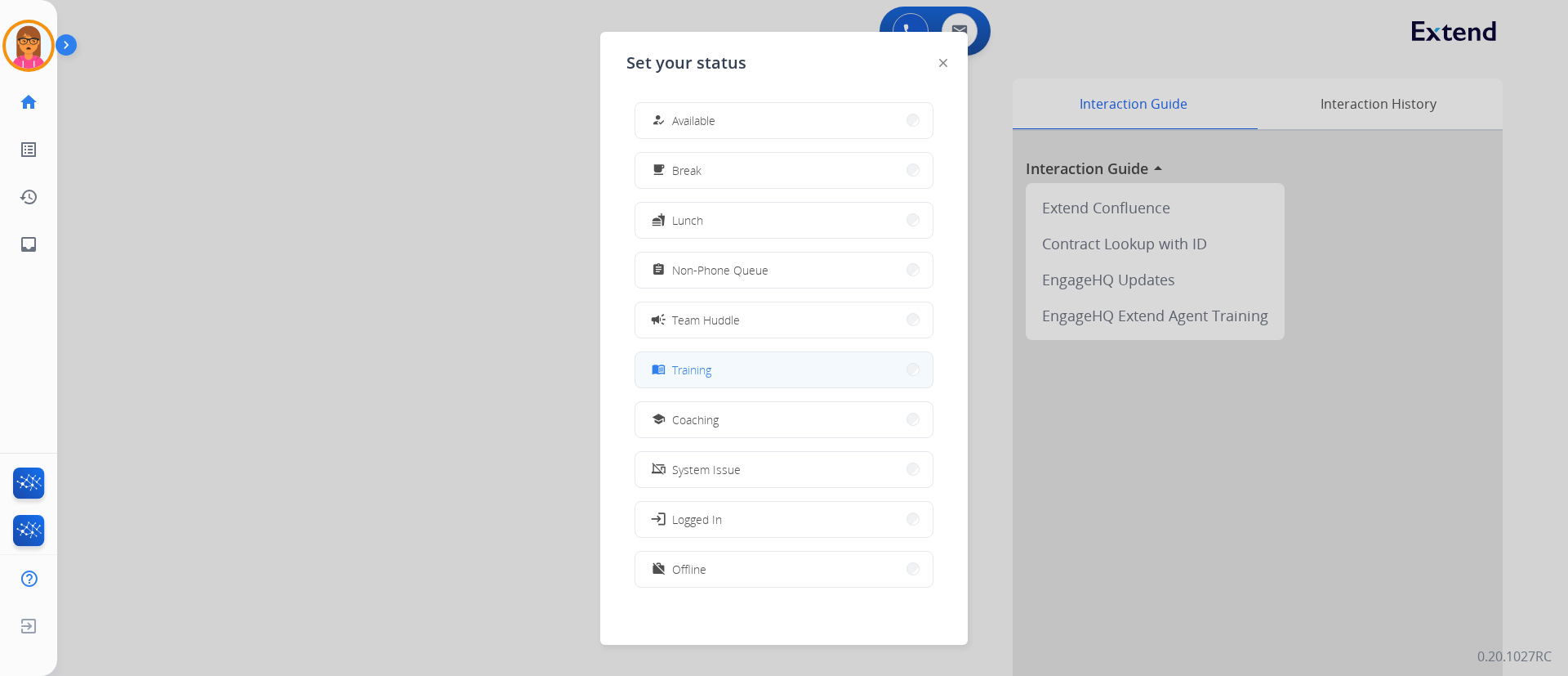
click at [742, 377] on button "menu_book Training" at bounding box center [784, 370] width 297 height 36
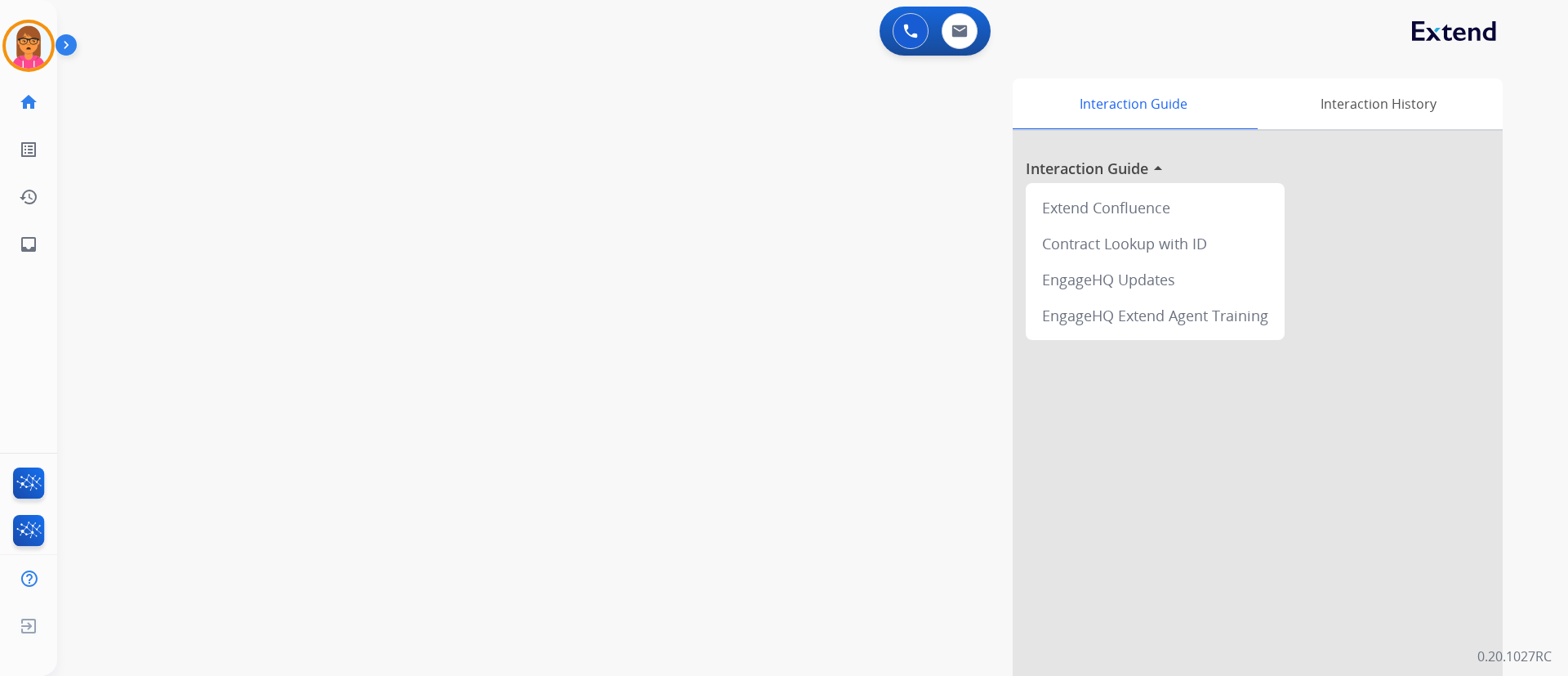
click at [499, 278] on div "swap_horiz Break voice bridge close_fullscreen Connect 3-Way Call merge_type Se…" at bounding box center [793, 400] width 1472 height 682
drag, startPoint x: 918, startPoint y: 23, endPoint x: 915, endPoint y: 41, distance: 18.2
click at [916, 27] on img at bounding box center [911, 30] width 15 height 15
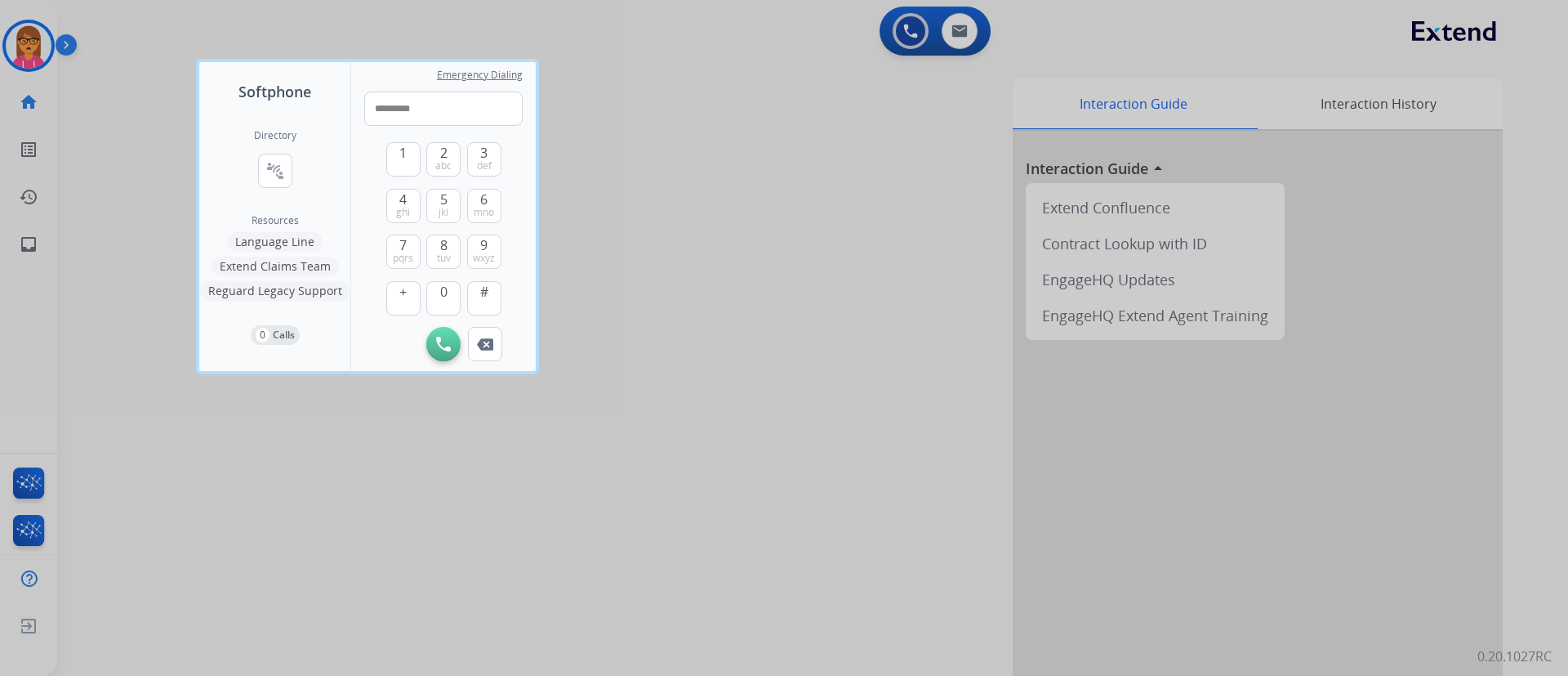
type input "**********"
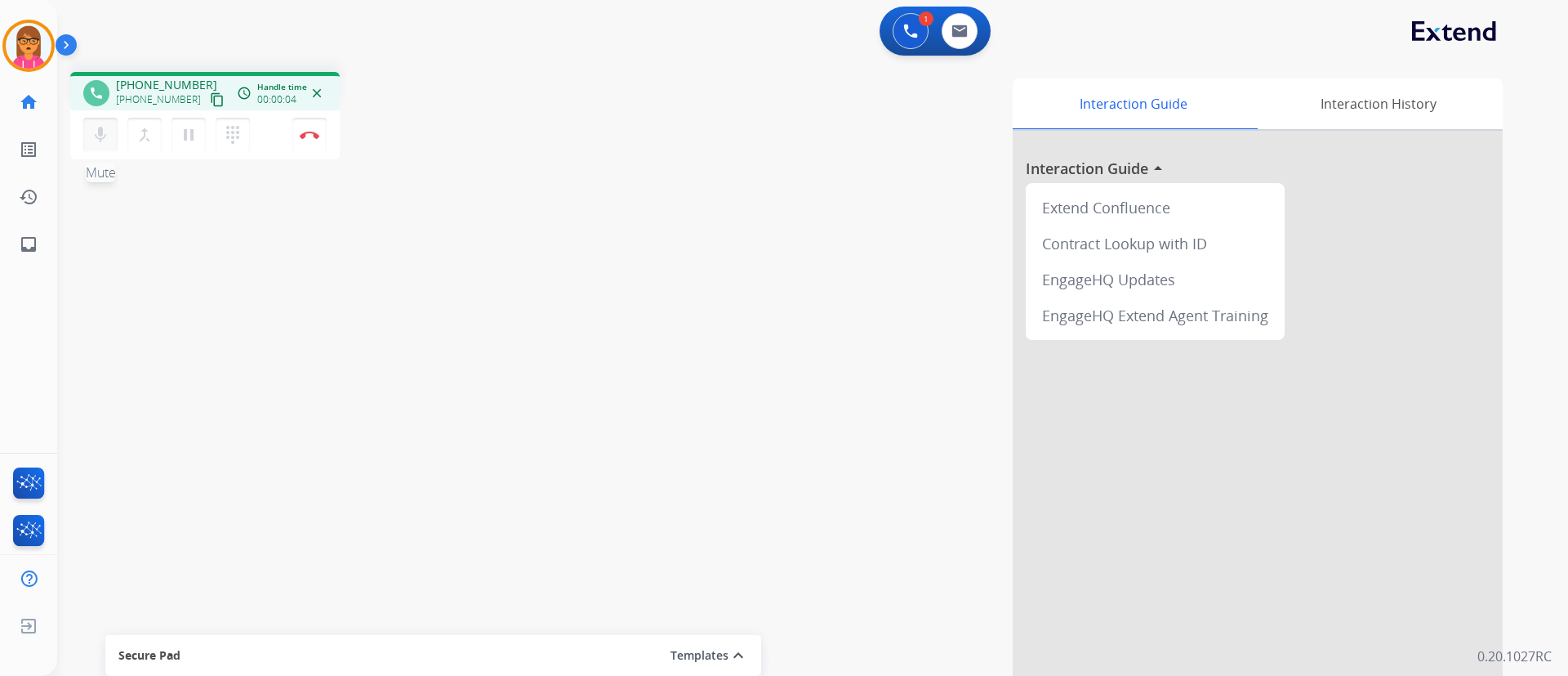
click at [105, 136] on mat-icon "mic" at bounding box center [101, 135] width 20 height 20
click at [236, 127] on mat-icon "dialpad" at bounding box center [232, 135] width 20 height 20
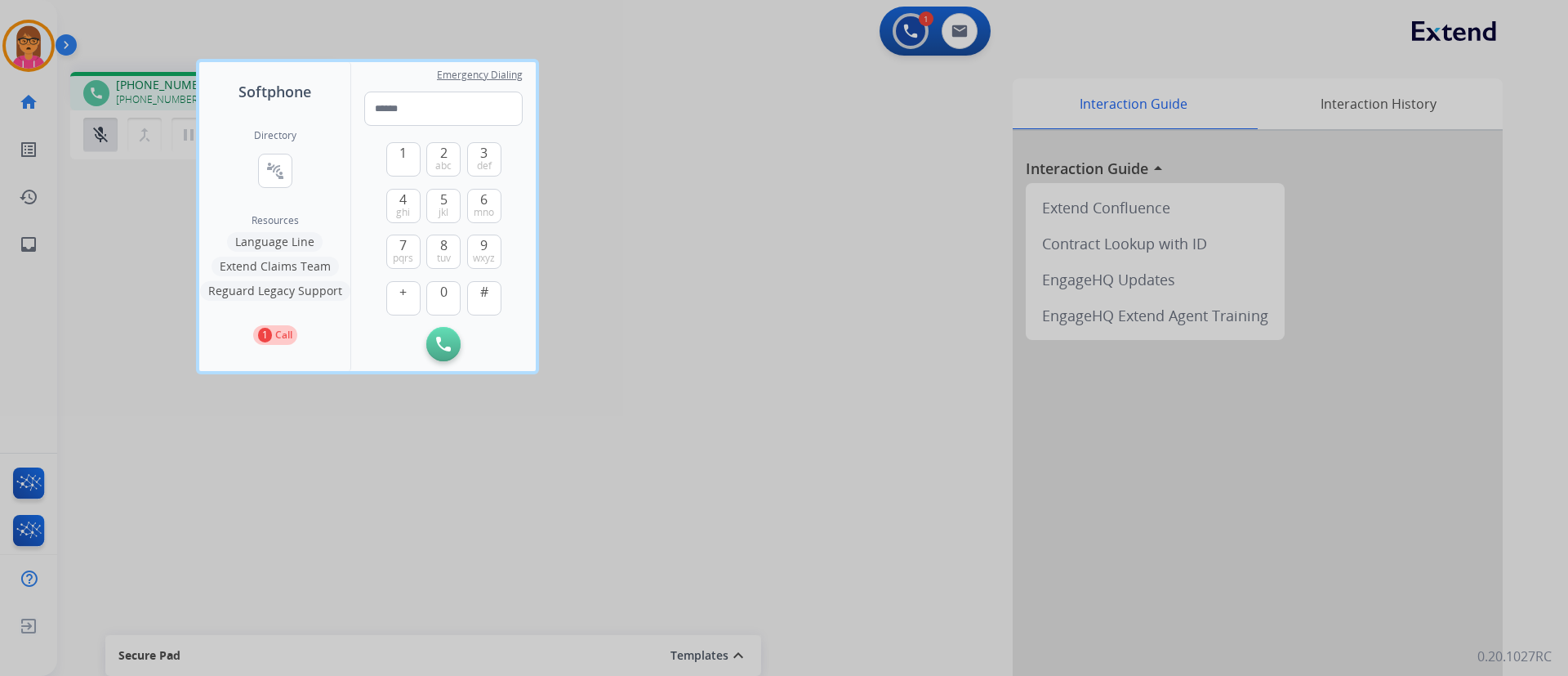
drag, startPoint x: 872, startPoint y: 205, endPoint x: 834, endPoint y: 220, distance: 40.9
click at [871, 207] on div at bounding box center [784, 338] width 1568 height 676
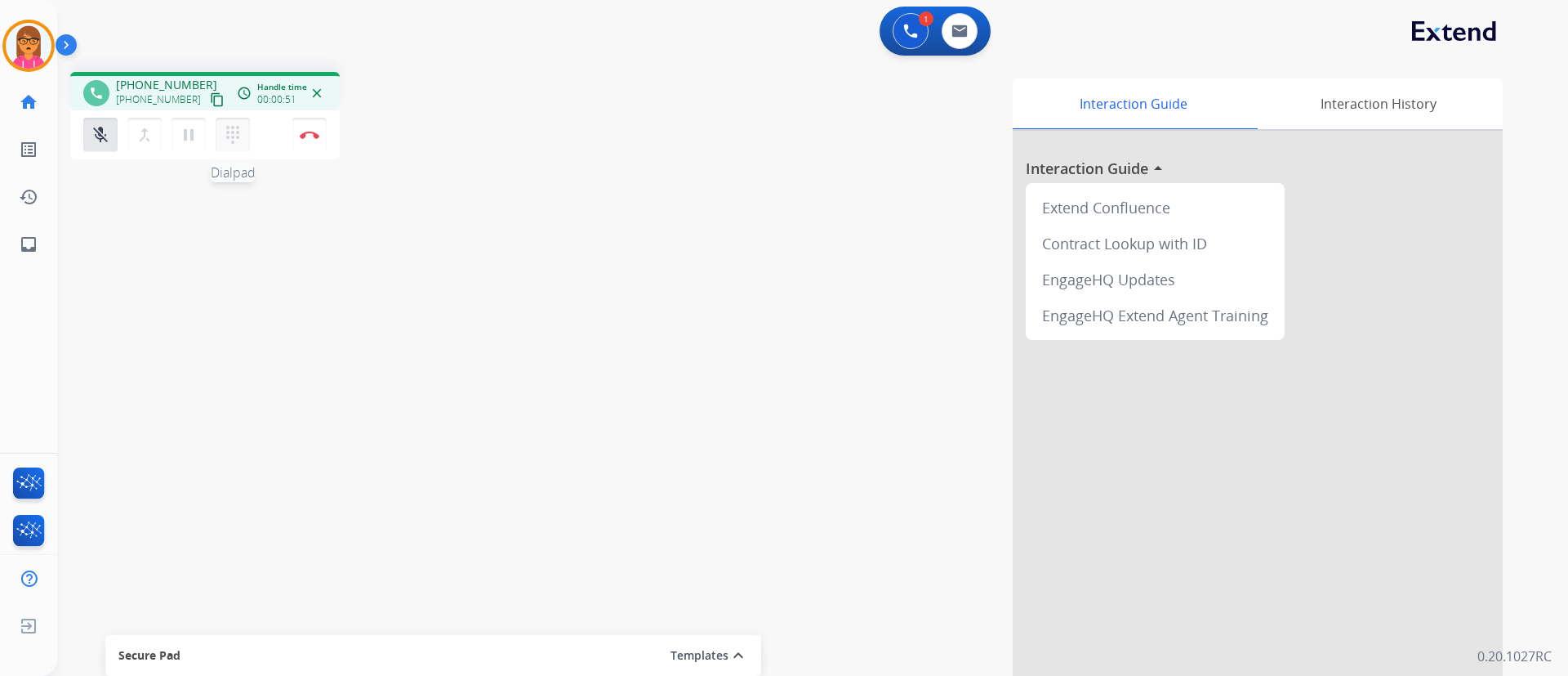
click at [244, 129] on button "dialpad Dialpad" at bounding box center [233, 135] width 35 height 35
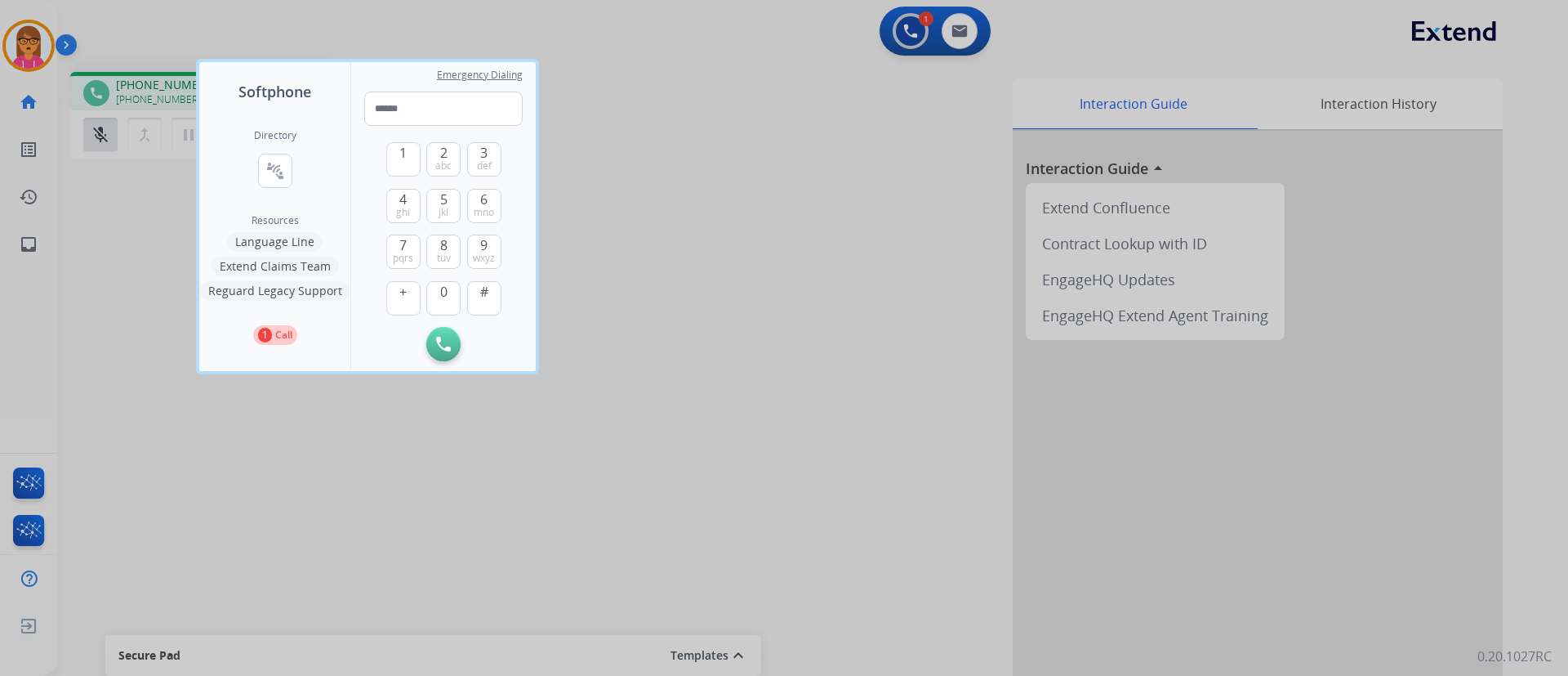
click at [253, 240] on button "Language Line" at bounding box center [275, 241] width 95 height 20
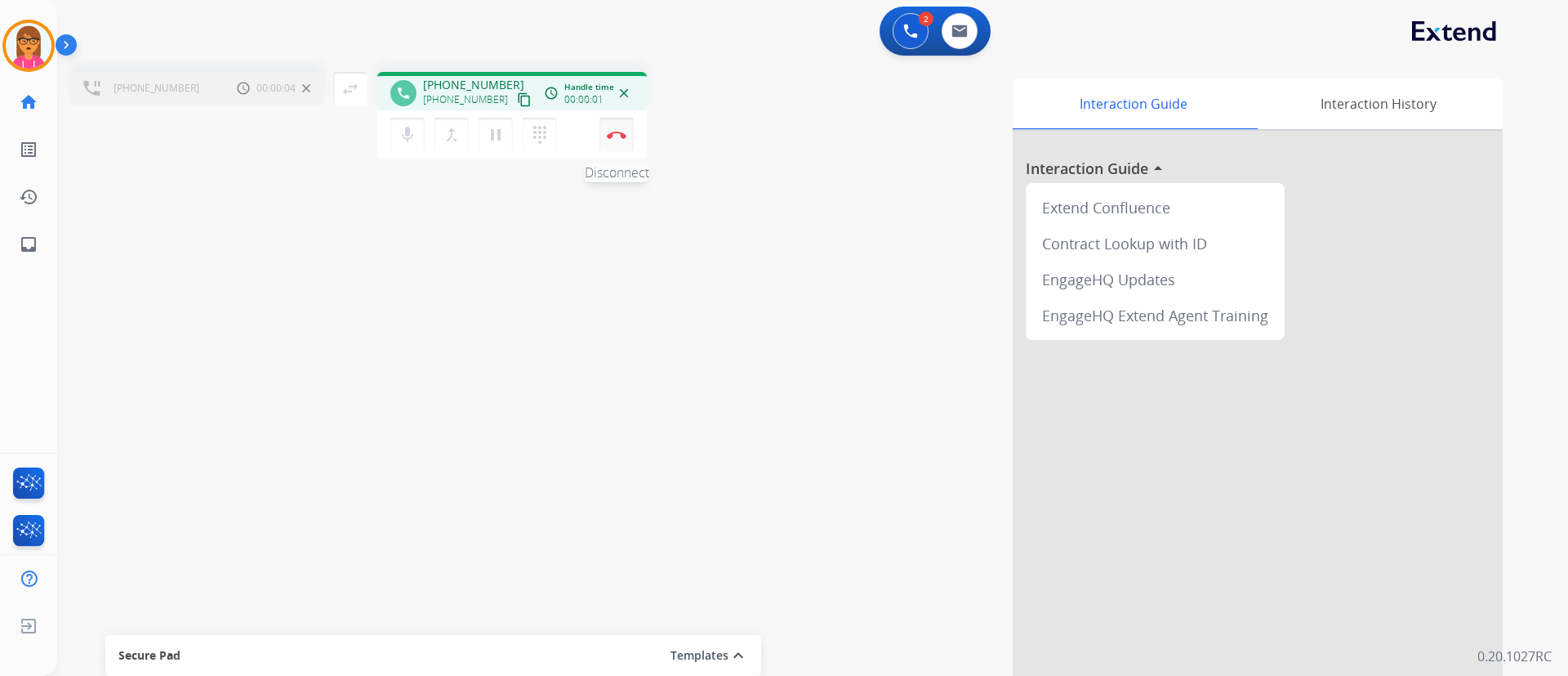
click at [625, 136] on img at bounding box center [617, 135] width 20 height 8
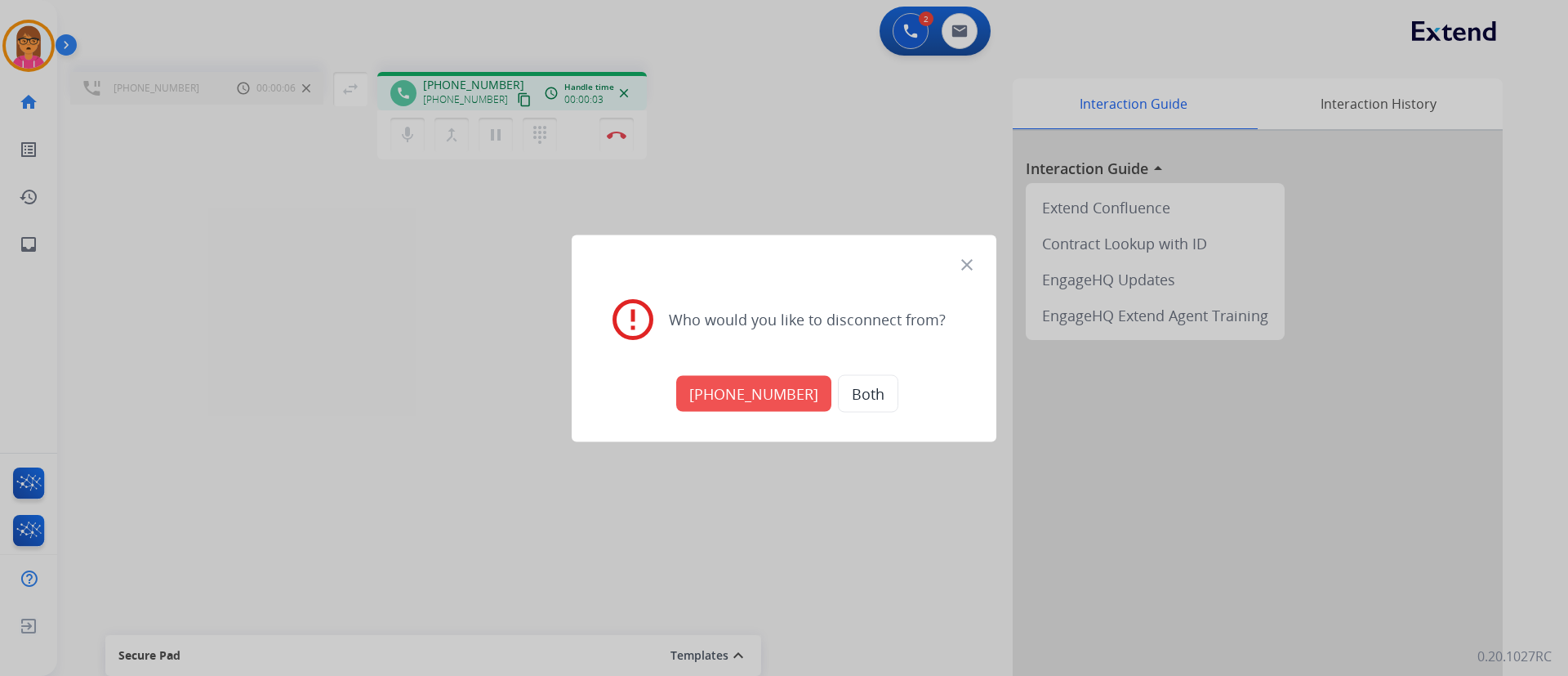
click at [771, 389] on button "+18005568467" at bounding box center [754, 392] width 155 height 36
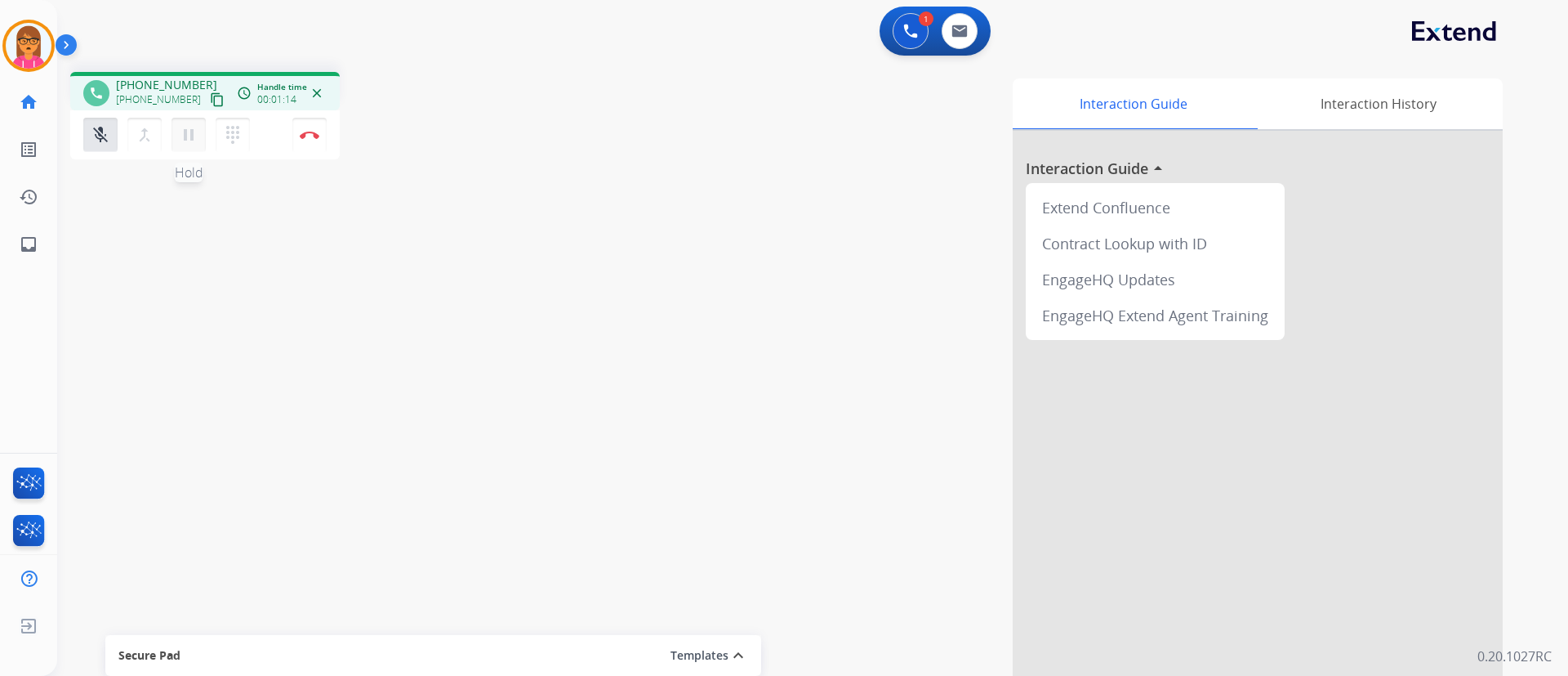
click at [187, 139] on mat-icon "pause" at bounding box center [188, 135] width 20 height 20
click at [176, 134] on button "play_arrow Hold" at bounding box center [189, 135] width 35 height 35
click at [310, 123] on button "Disconnect" at bounding box center [310, 135] width 35 height 35
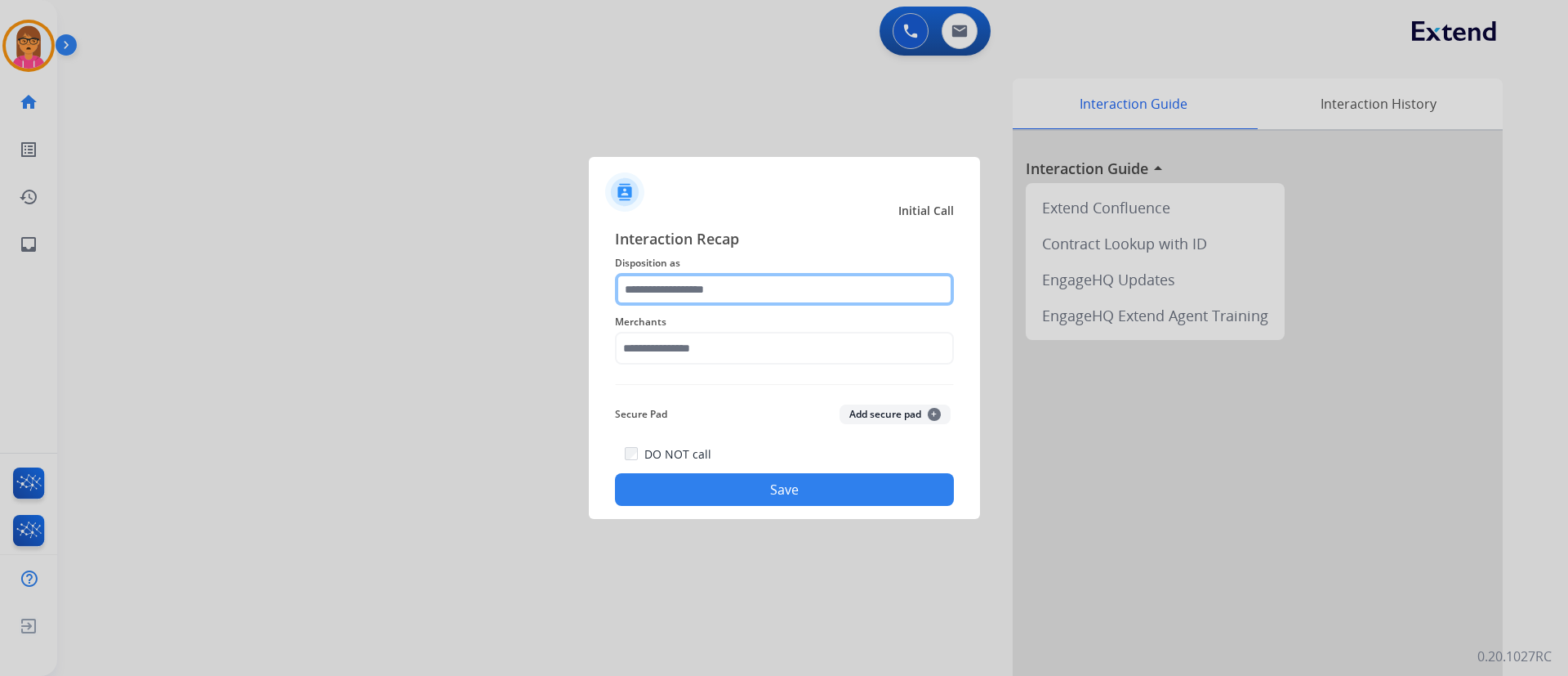
click at [672, 289] on input "text" at bounding box center [784, 290] width 339 height 33
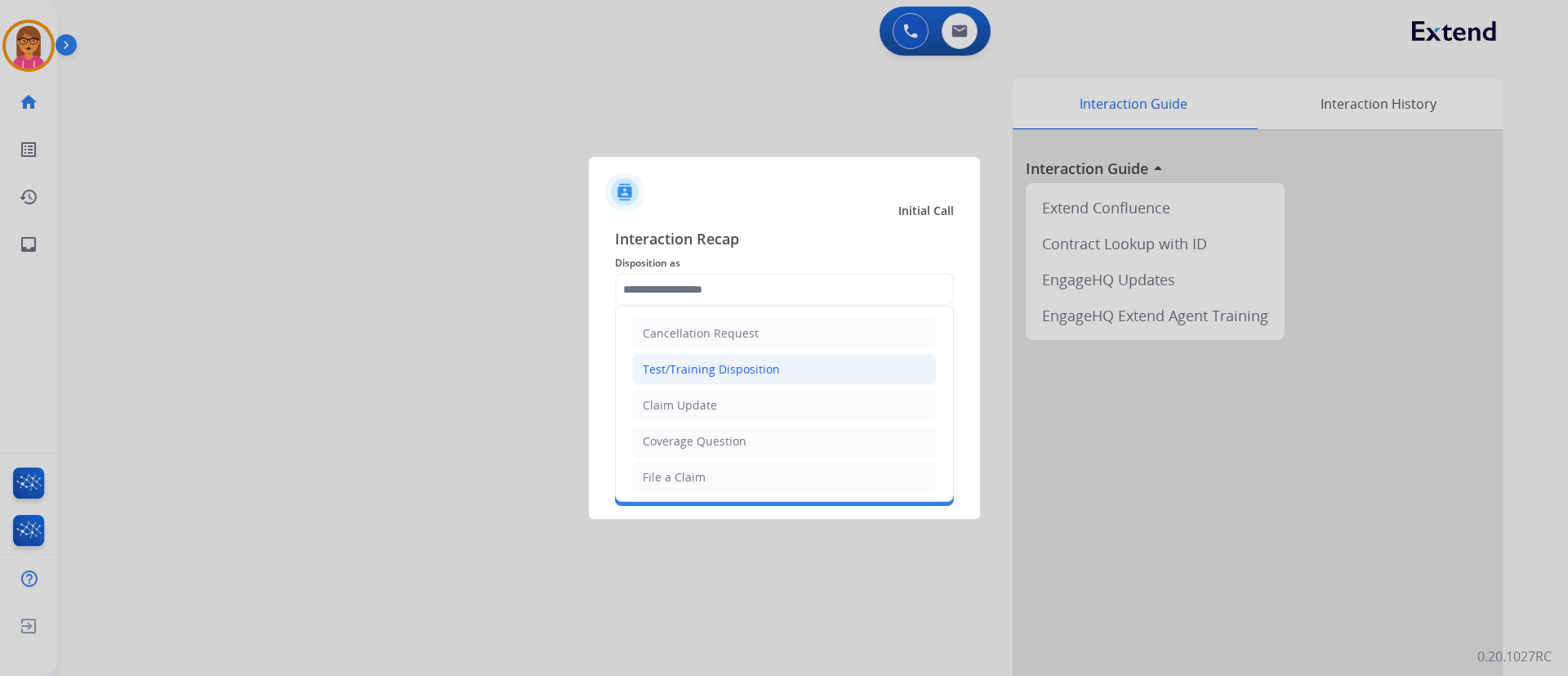
click at [696, 364] on div "Test/Training Disposition" at bounding box center [711, 369] width 137 height 16
type input "**********"
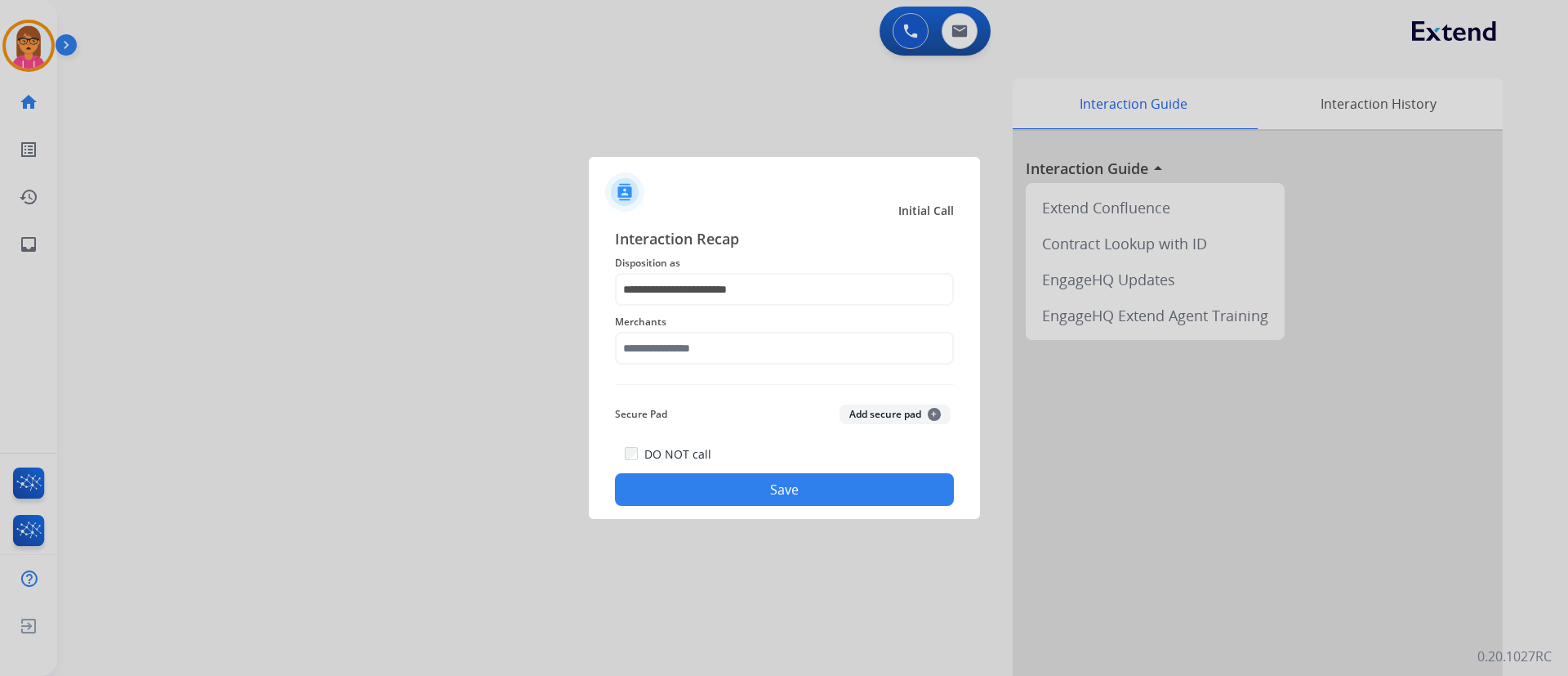
click at [737, 363] on div "Merchants" at bounding box center [784, 338] width 339 height 65
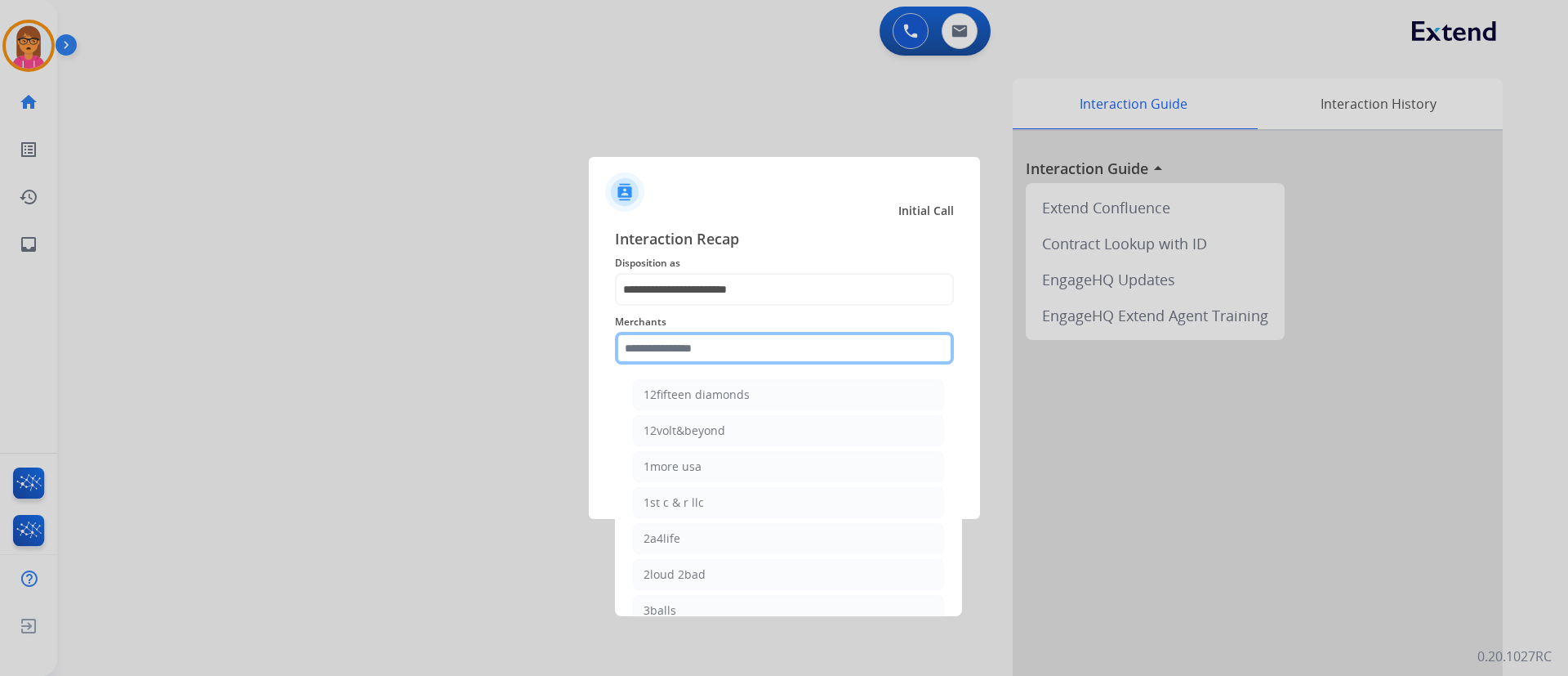
click at [754, 345] on input "text" at bounding box center [784, 348] width 339 height 33
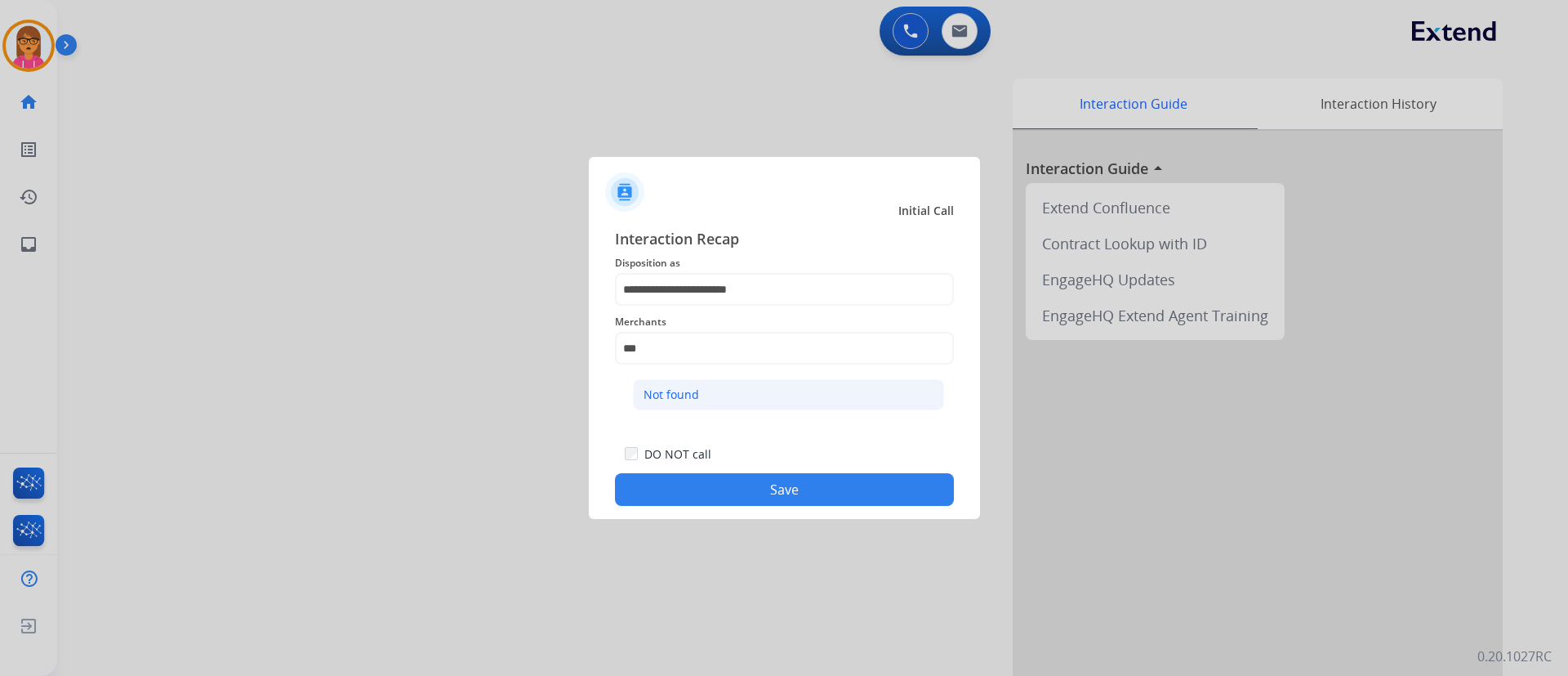
click at [866, 395] on li "Not found" at bounding box center [788, 395] width 311 height 31
type input "*********"
click at [747, 499] on button "Save" at bounding box center [784, 489] width 339 height 33
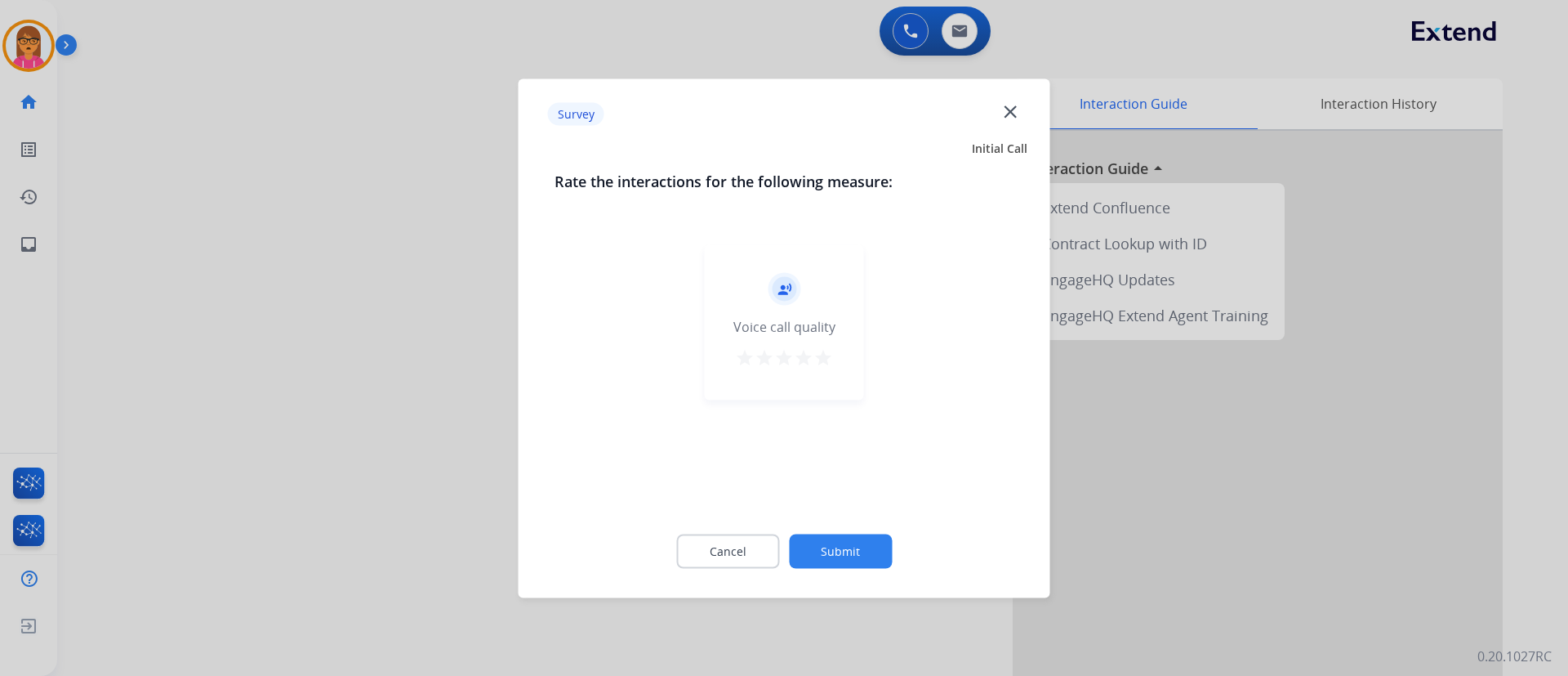
click at [820, 354] on mat-icon "star" at bounding box center [823, 357] width 20 height 20
click at [835, 538] on button "Submit" at bounding box center [840, 551] width 103 height 35
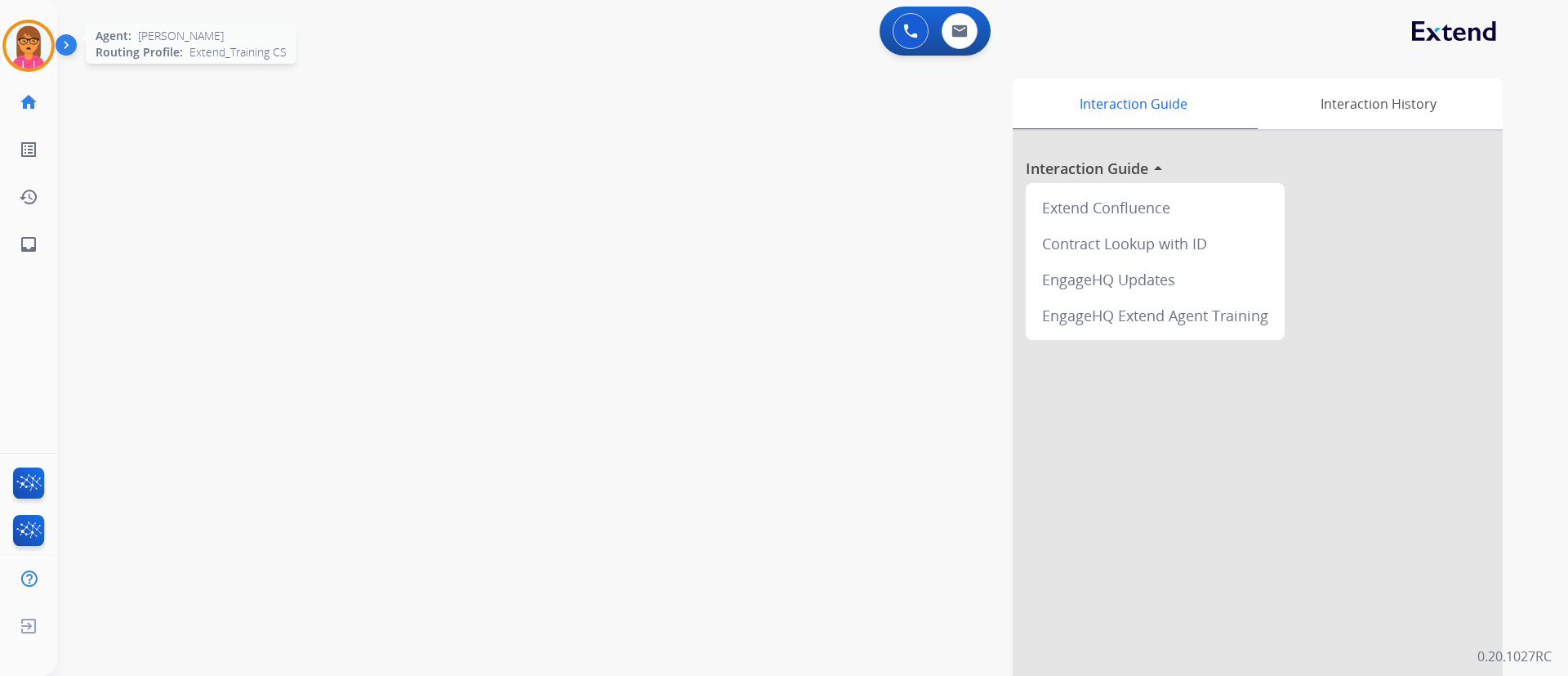
click at [20, 36] on img at bounding box center [29, 45] width 46 height 46
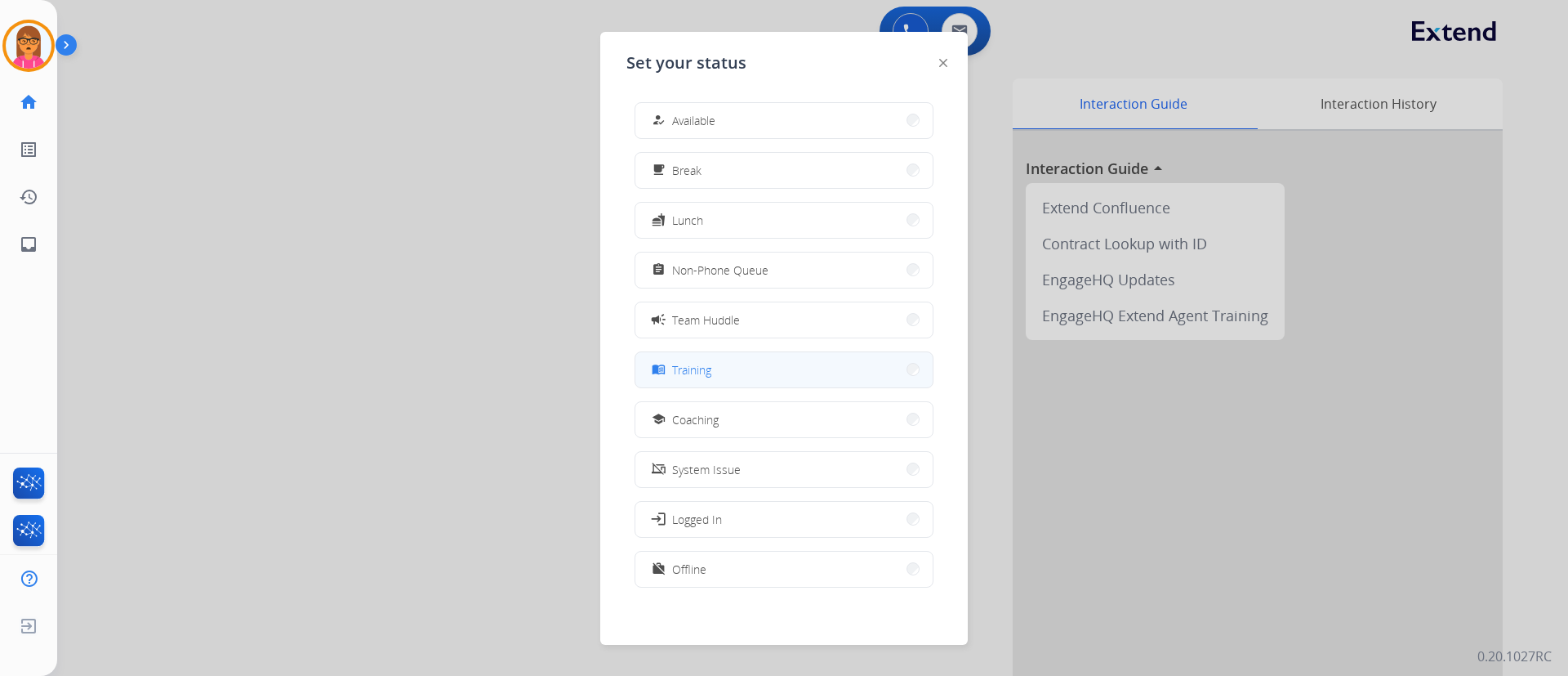
click at [785, 375] on button "menu_book Training" at bounding box center [784, 370] width 297 height 36
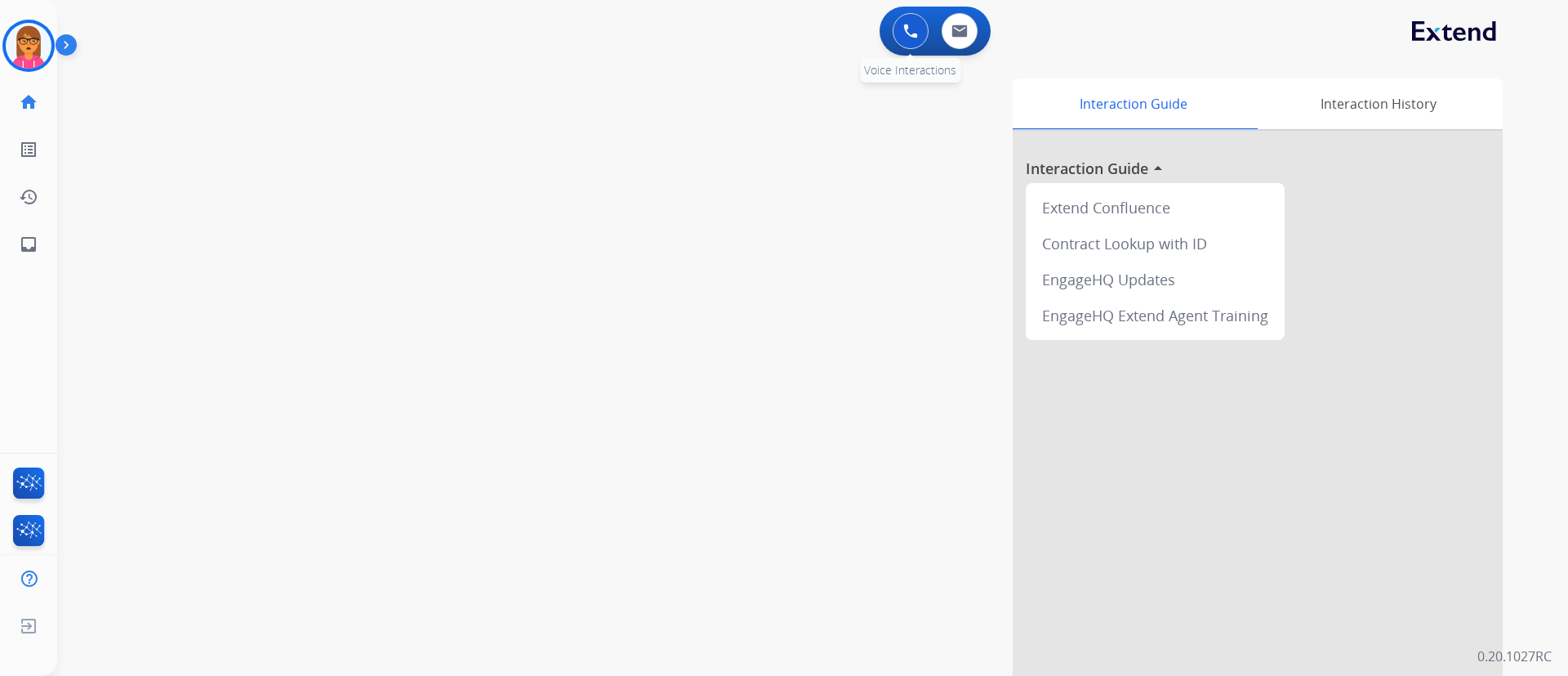
click at [921, 18] on button at bounding box center [910, 30] width 36 height 36
